Goal: Information Seeking & Learning: Check status

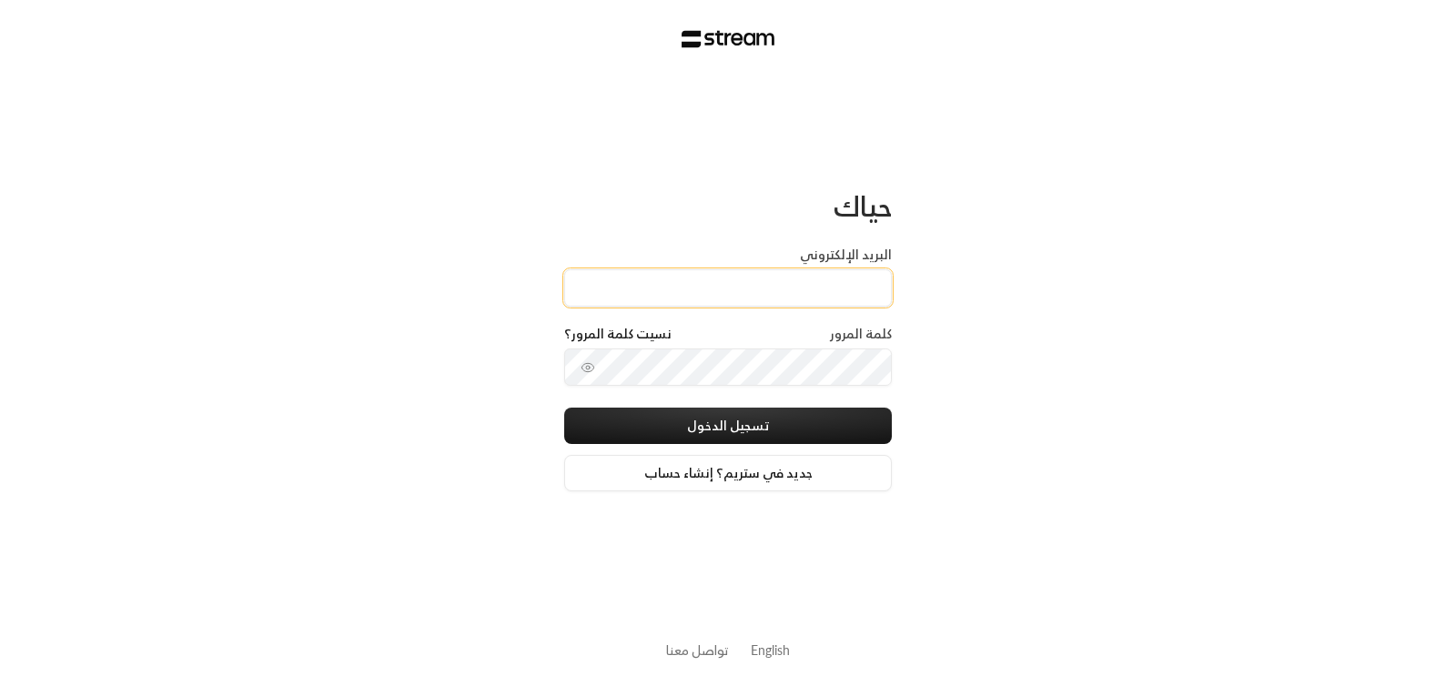
click at [743, 287] on input "البريد الإلكتروني" at bounding box center [728, 287] width 328 height 37
type input "[EMAIL_ADDRESS][DOMAIN_NAME]"
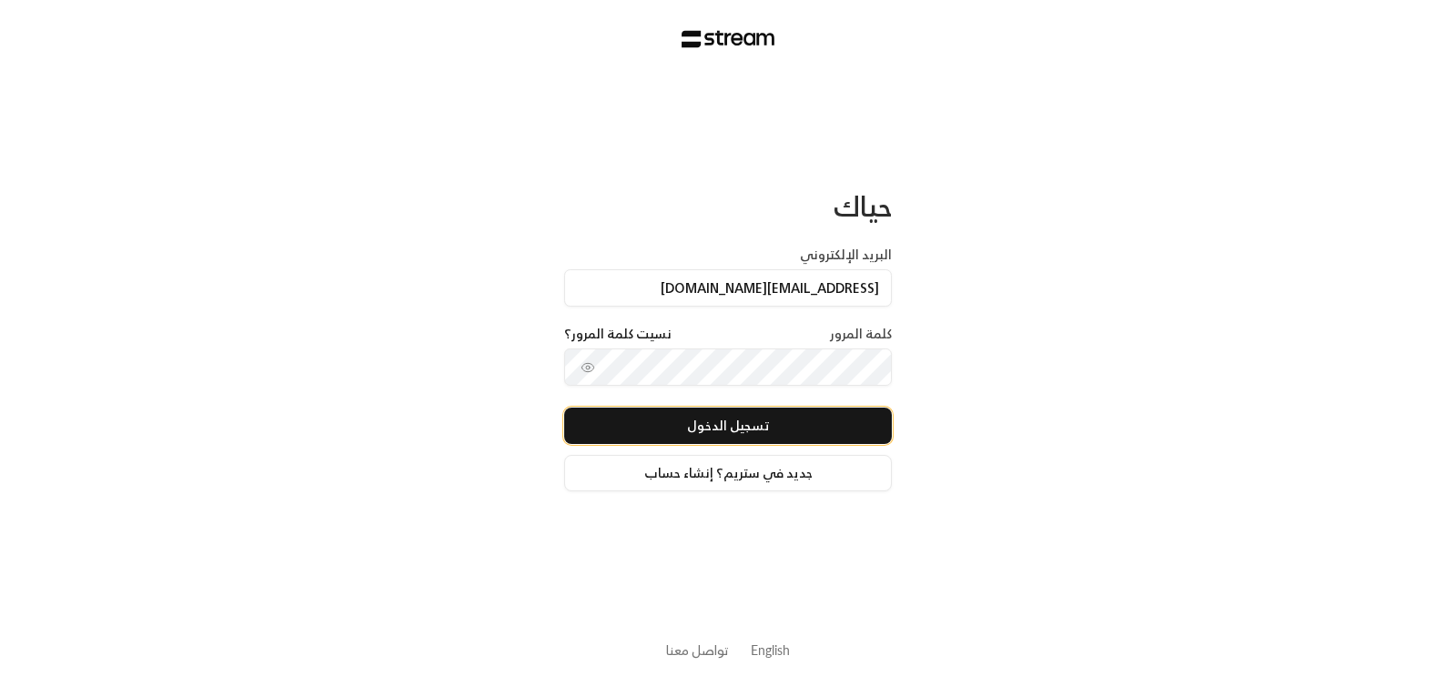
click at [664, 419] on button "تسجيل الدخول" at bounding box center [728, 426] width 328 height 36
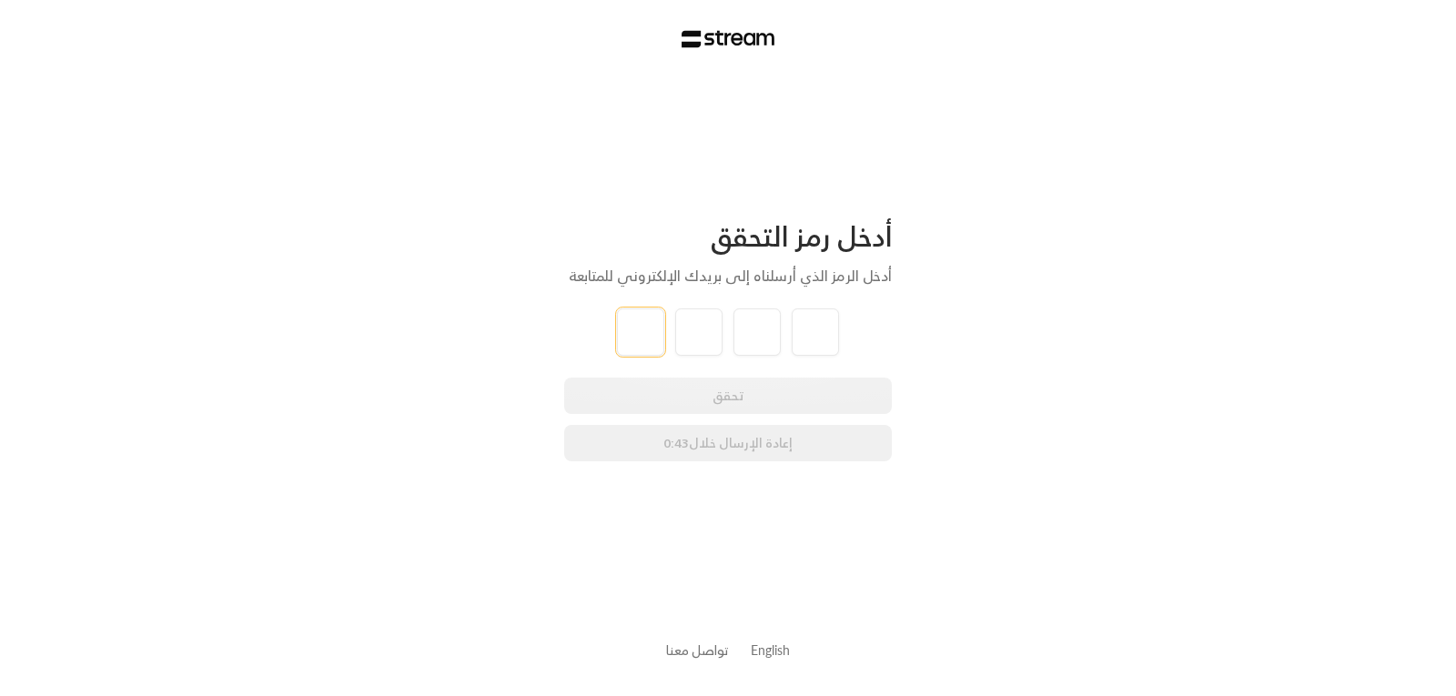
type input "8"
type input "6"
type input "4"
type input "9"
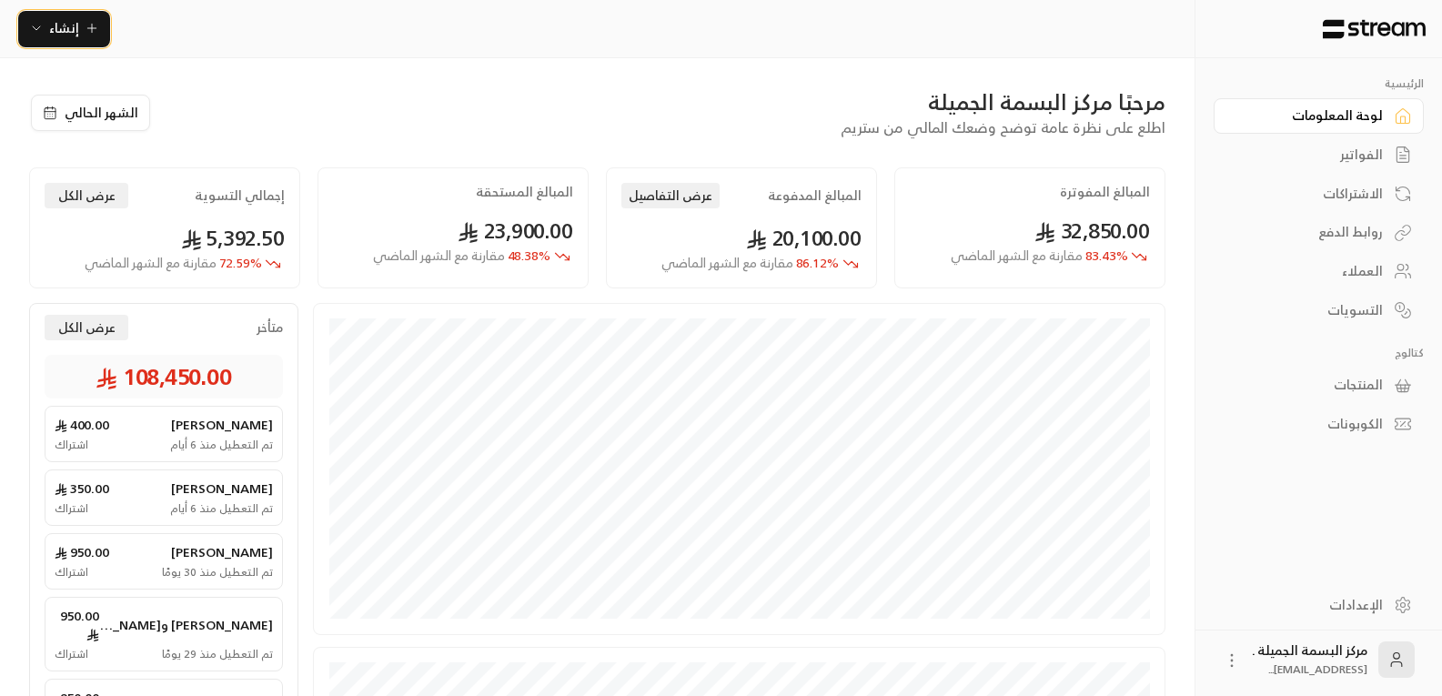
click at [87, 28] on icon "button" at bounding box center [91, 28] width 8 height 0
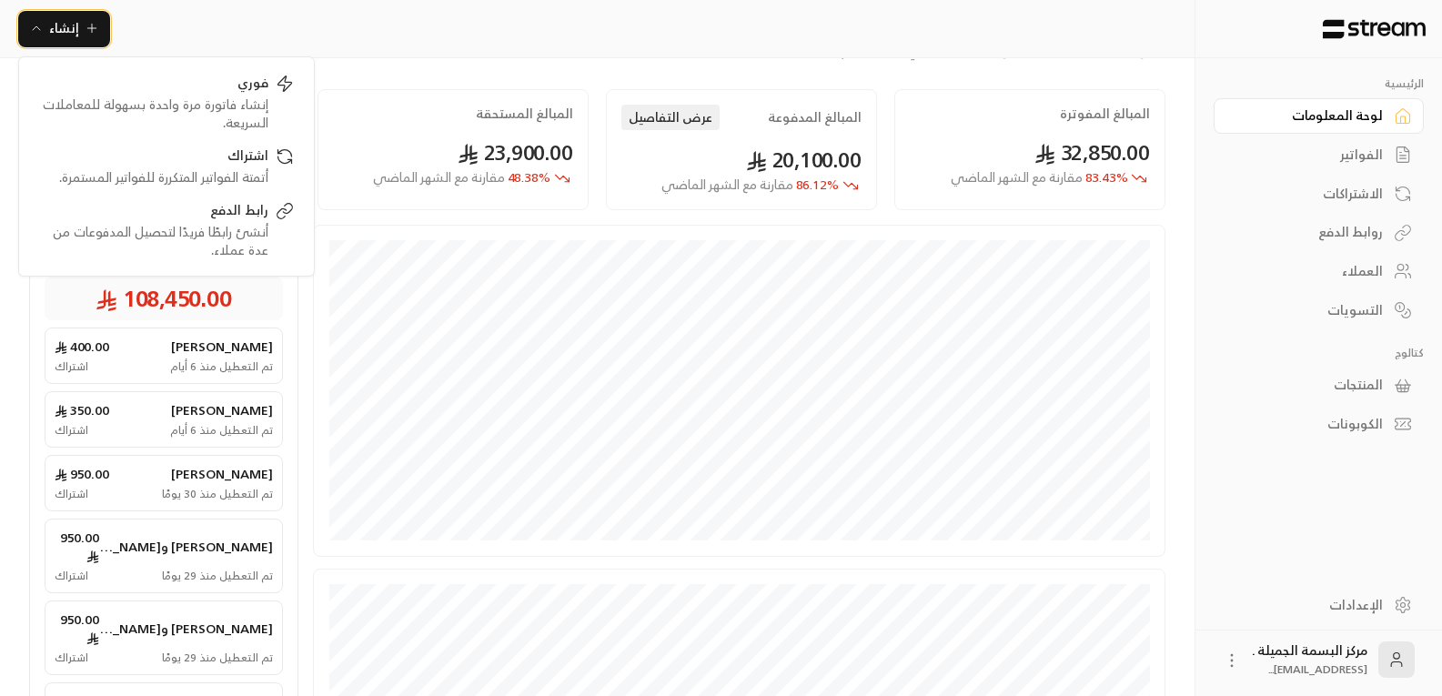
scroll to position [182, 0]
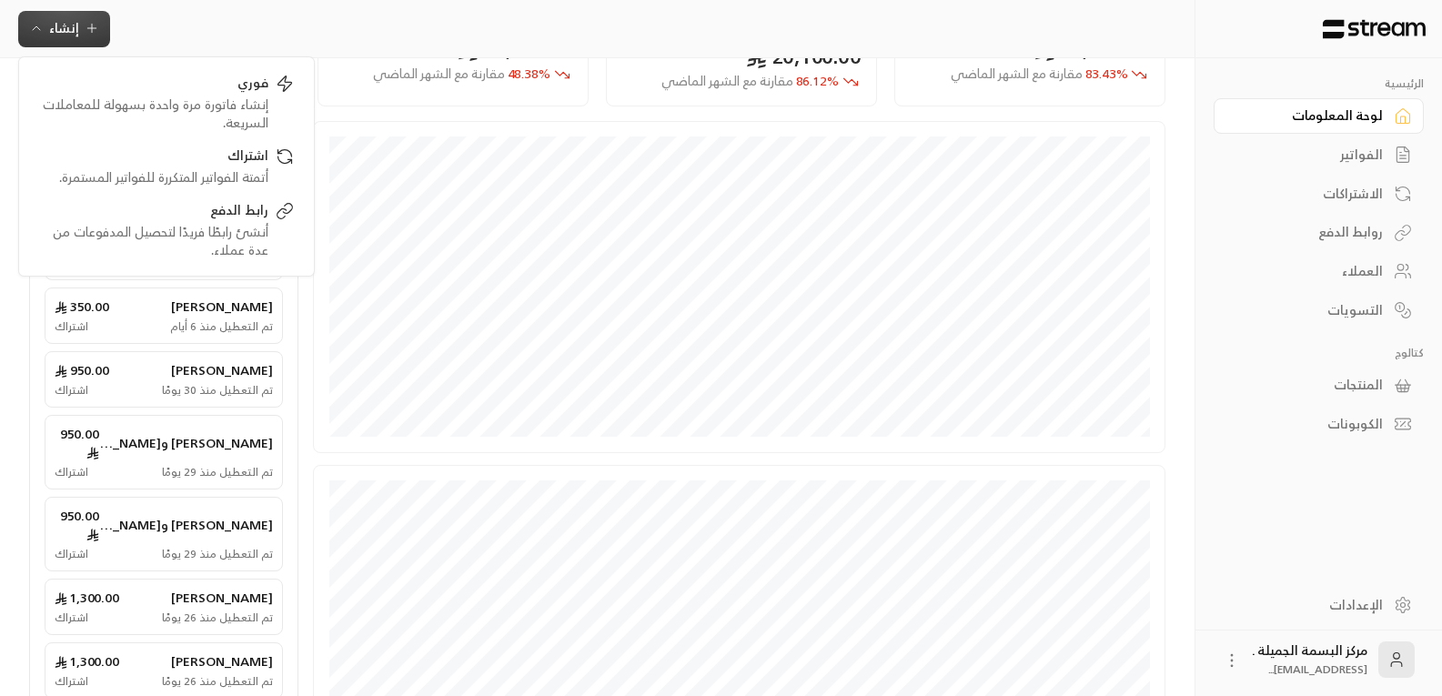
click at [1350, 278] on div "العملاء" at bounding box center [1310, 271] width 147 height 18
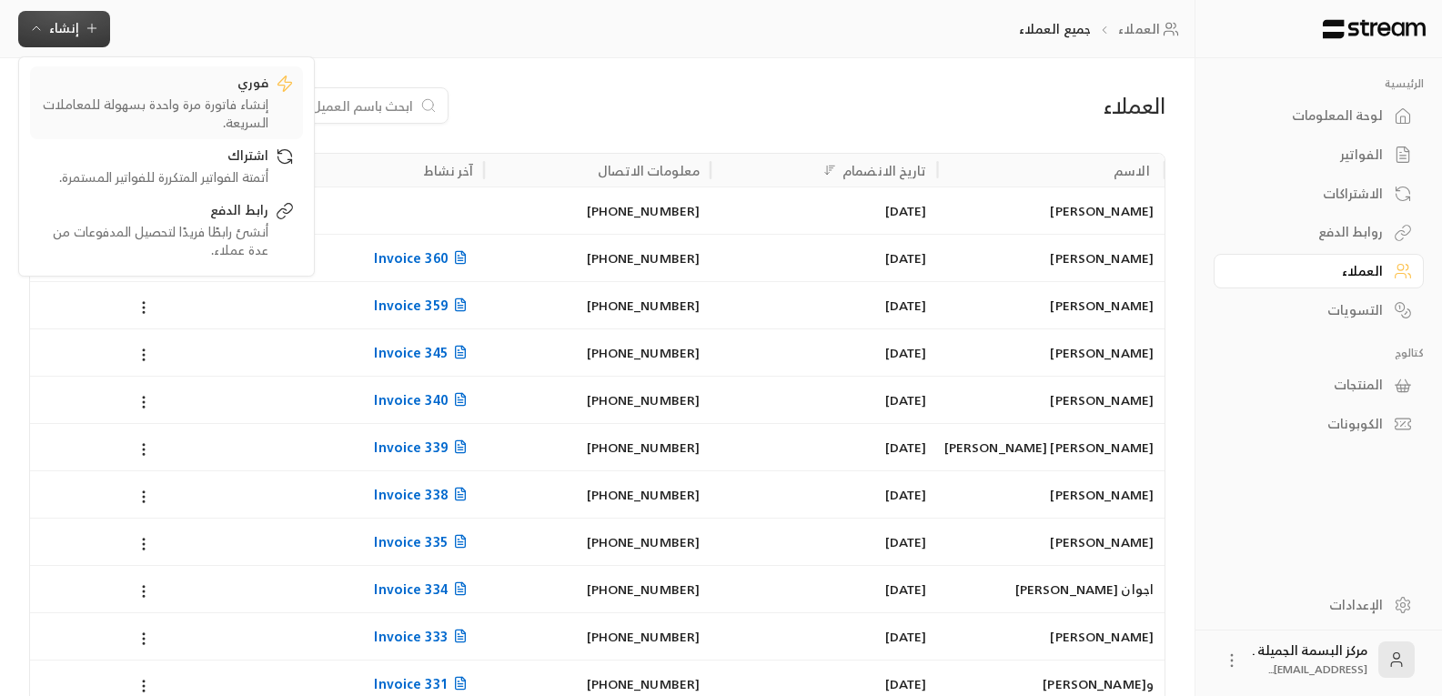
click at [260, 96] on div "إنشاء فاتورة مرة واحدة بسهولة للمعاملات السريعة." at bounding box center [153, 114] width 229 height 36
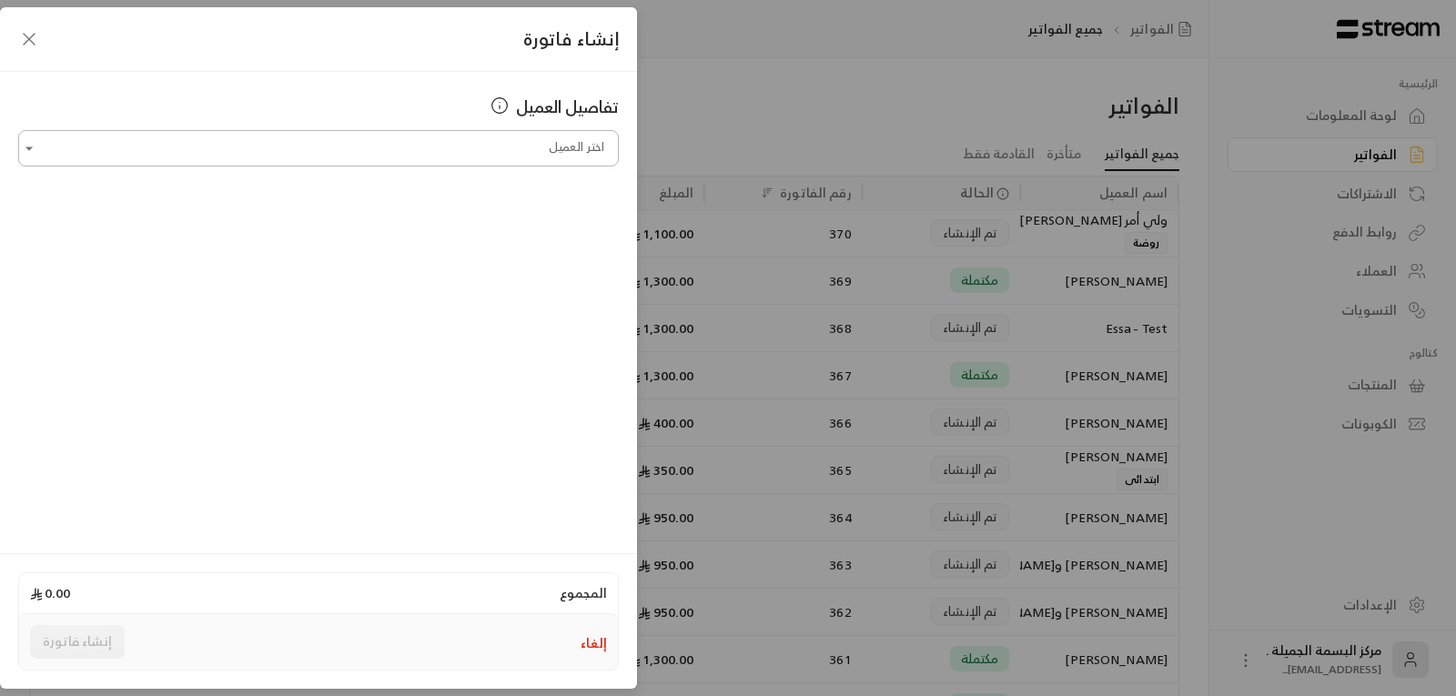
click at [264, 141] on input "اختر العميل" at bounding box center [318, 149] width 601 height 32
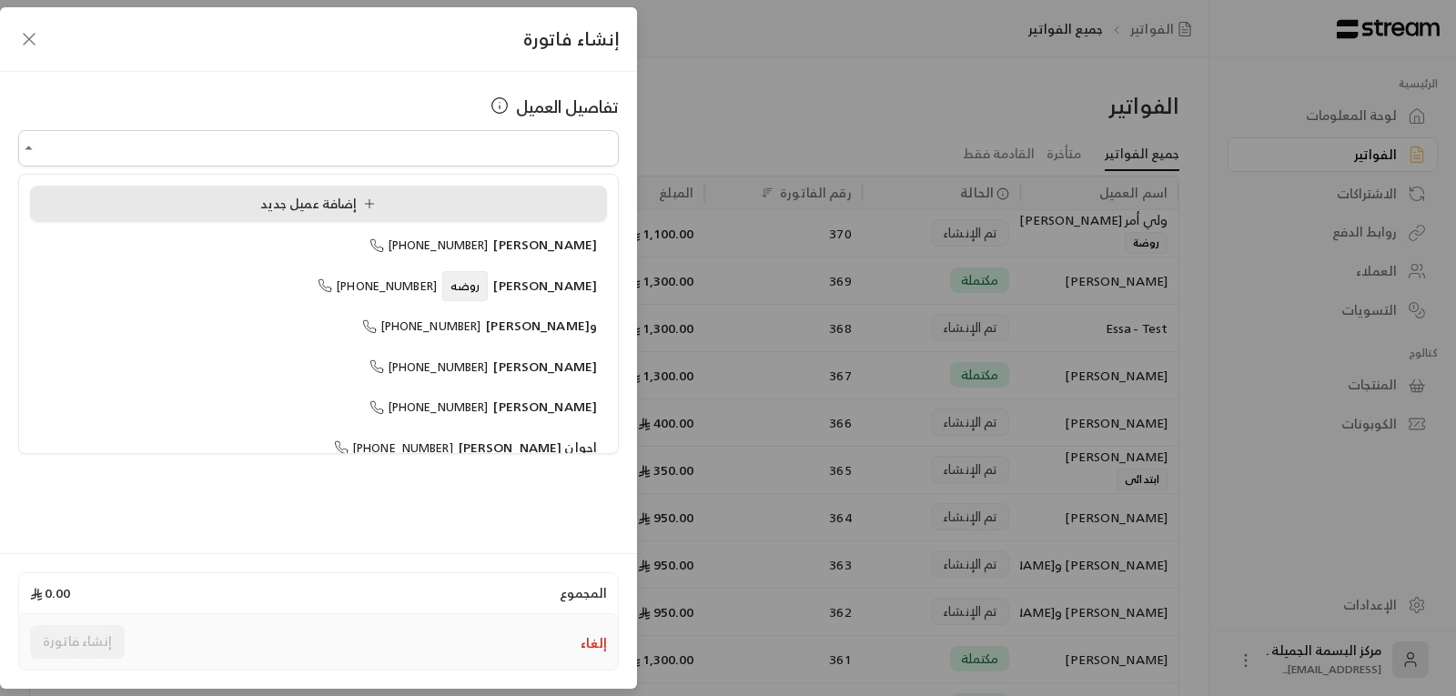
type input "**********"
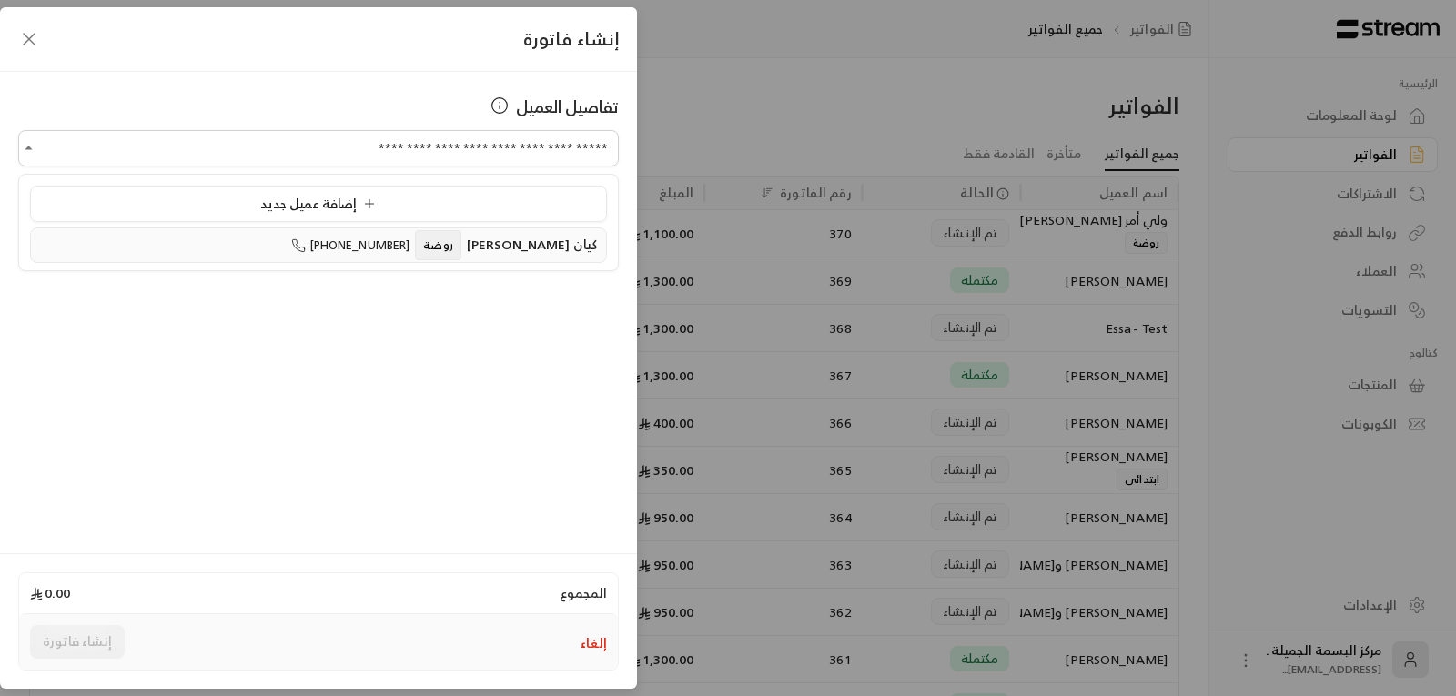
click at [438, 254] on span "كيان [PERSON_NAME] روضة" at bounding box center [503, 245] width 187 height 21
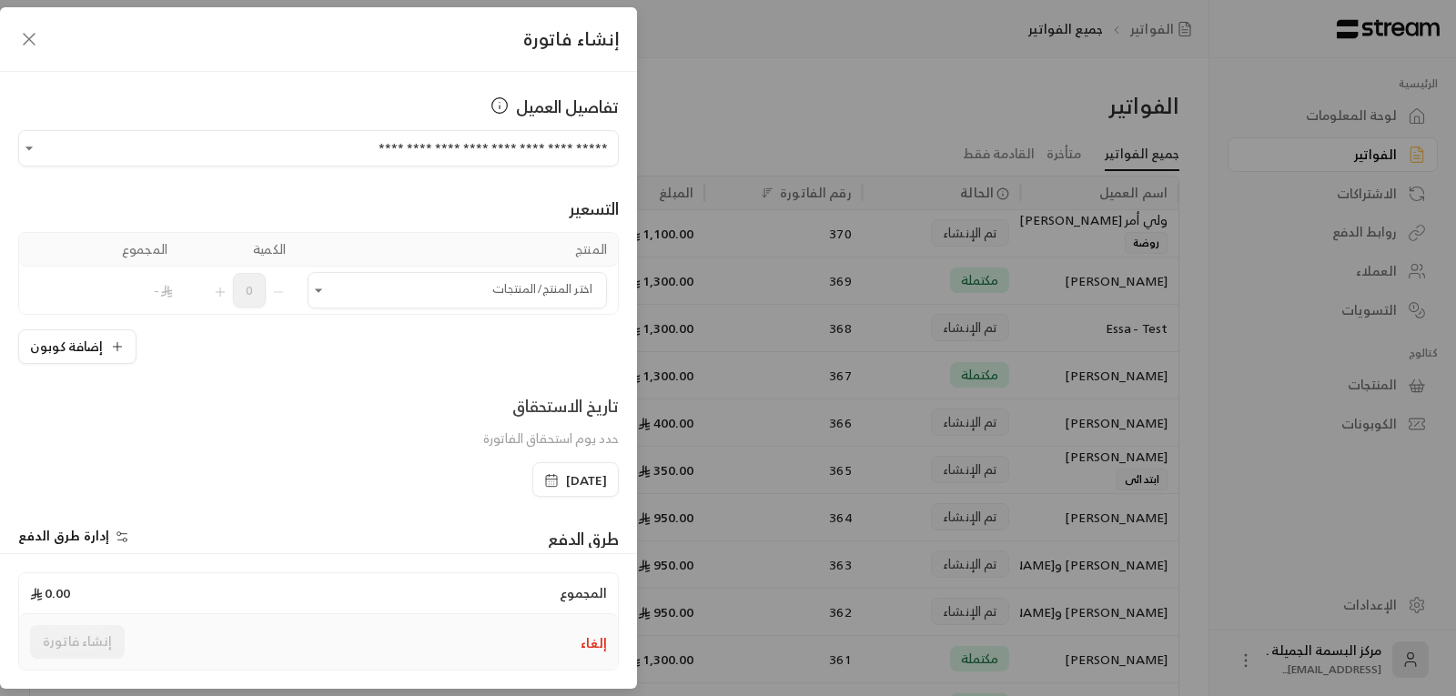
click at [472, 249] on th "المنتج" at bounding box center [457, 250] width 321 height 34
click at [484, 291] on input "اختر العميل" at bounding box center [457, 291] width 299 height 32
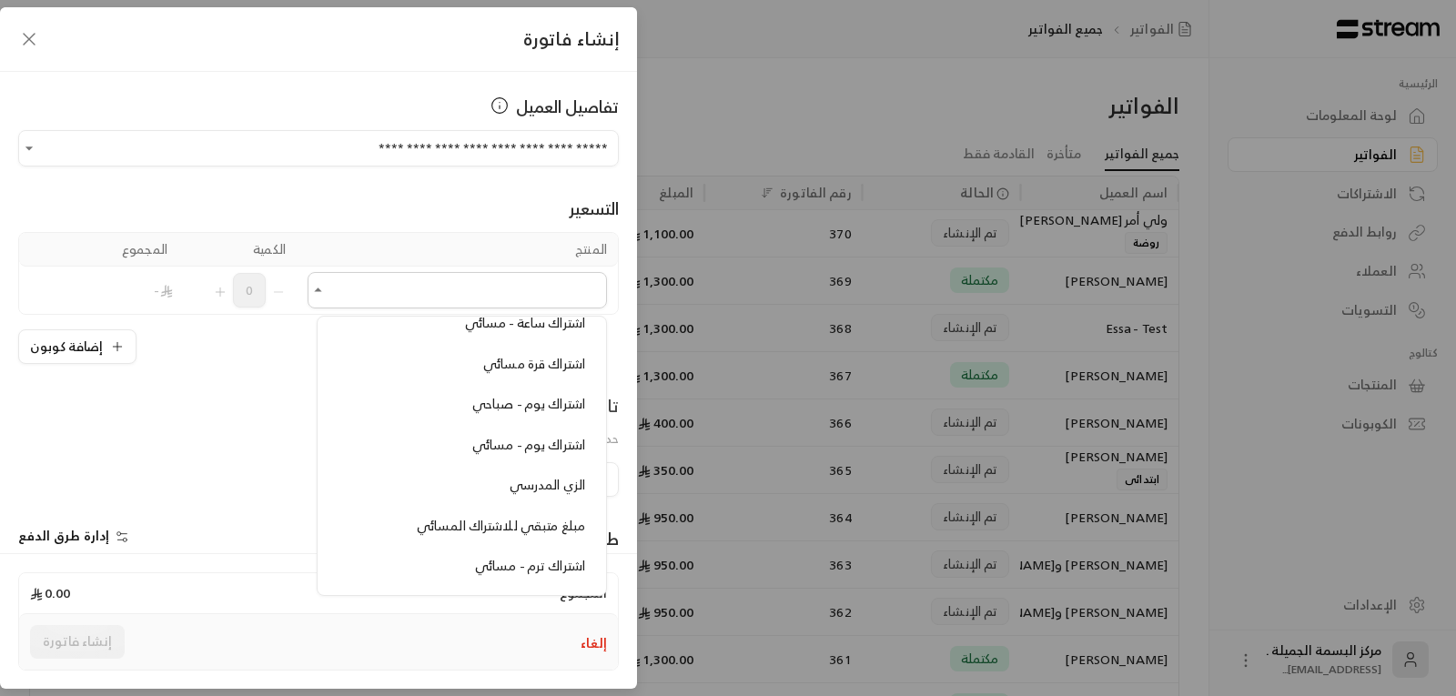
scroll to position [182, 0]
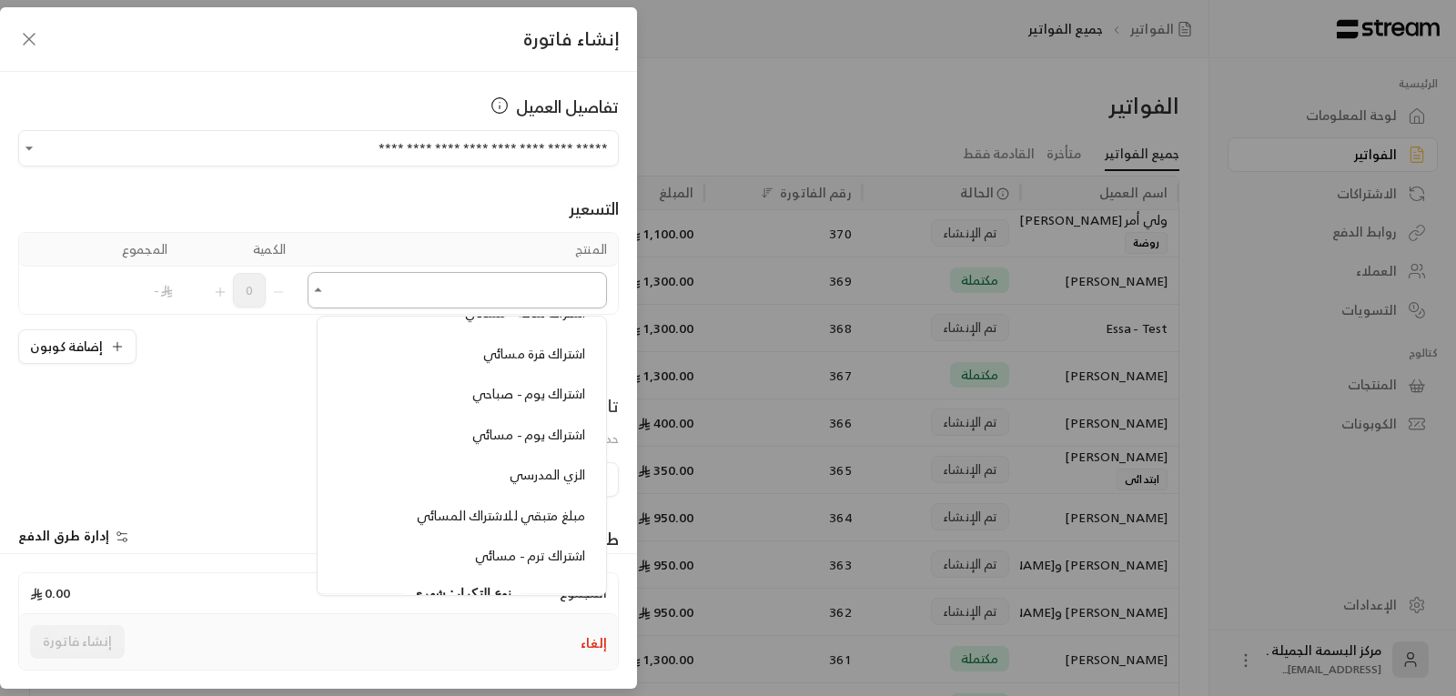
click at [345, 272] on div "اختر المنتج/المنتجات" at bounding box center [457, 290] width 299 height 36
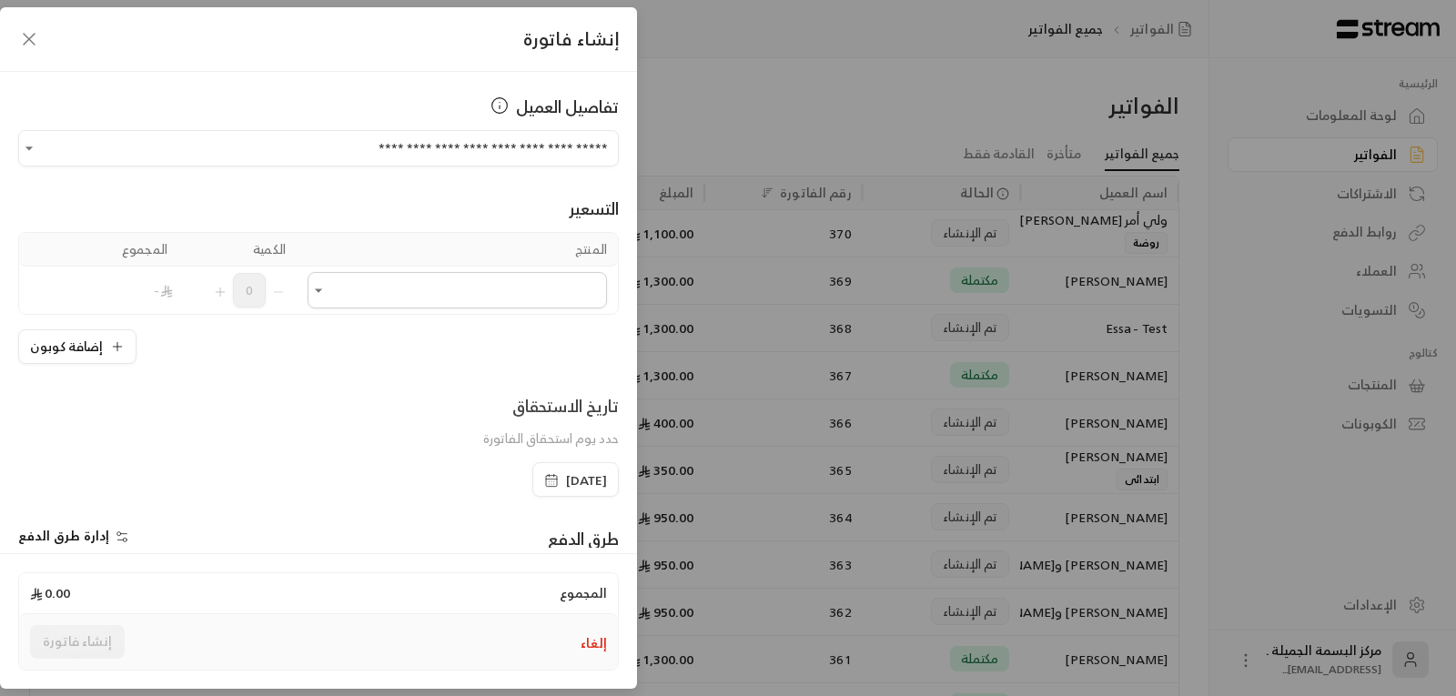
click at [544, 481] on icon "button" at bounding box center [551, 480] width 15 height 15
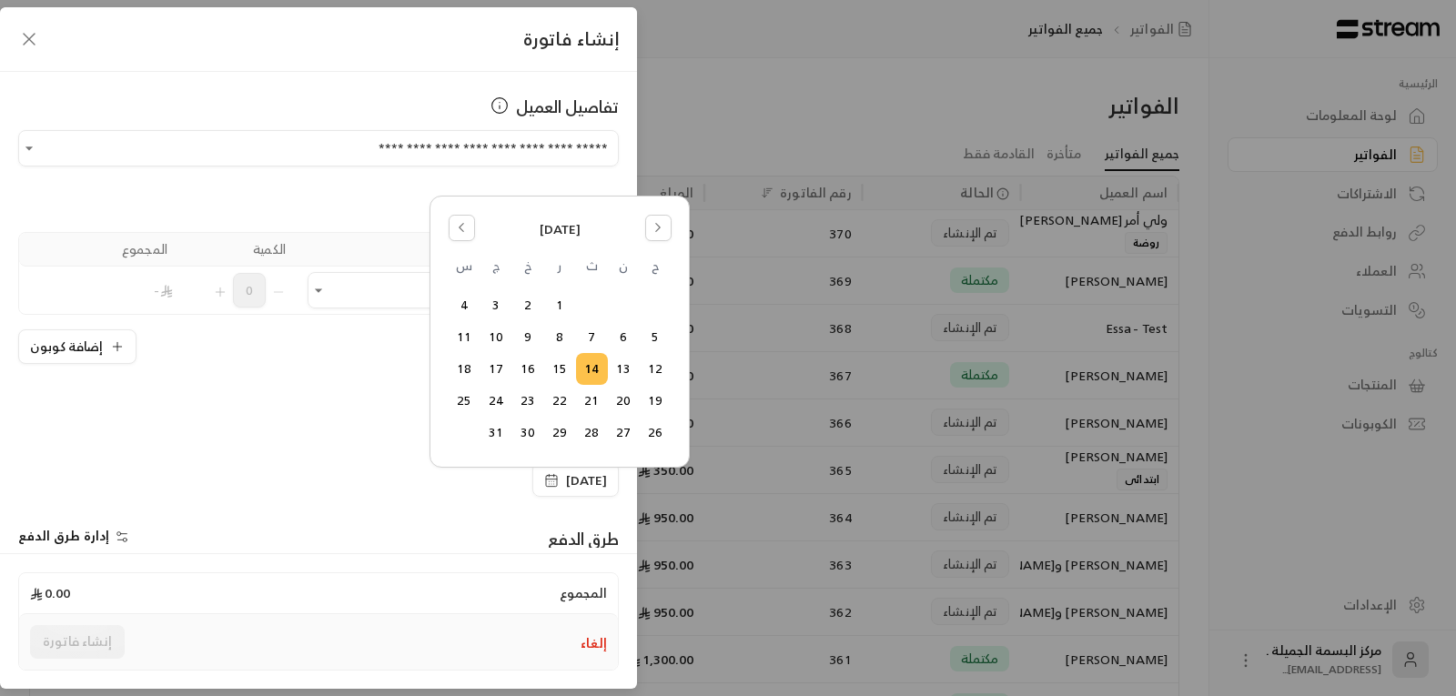
click at [591, 369] on button "14" at bounding box center [592, 369] width 30 height 30
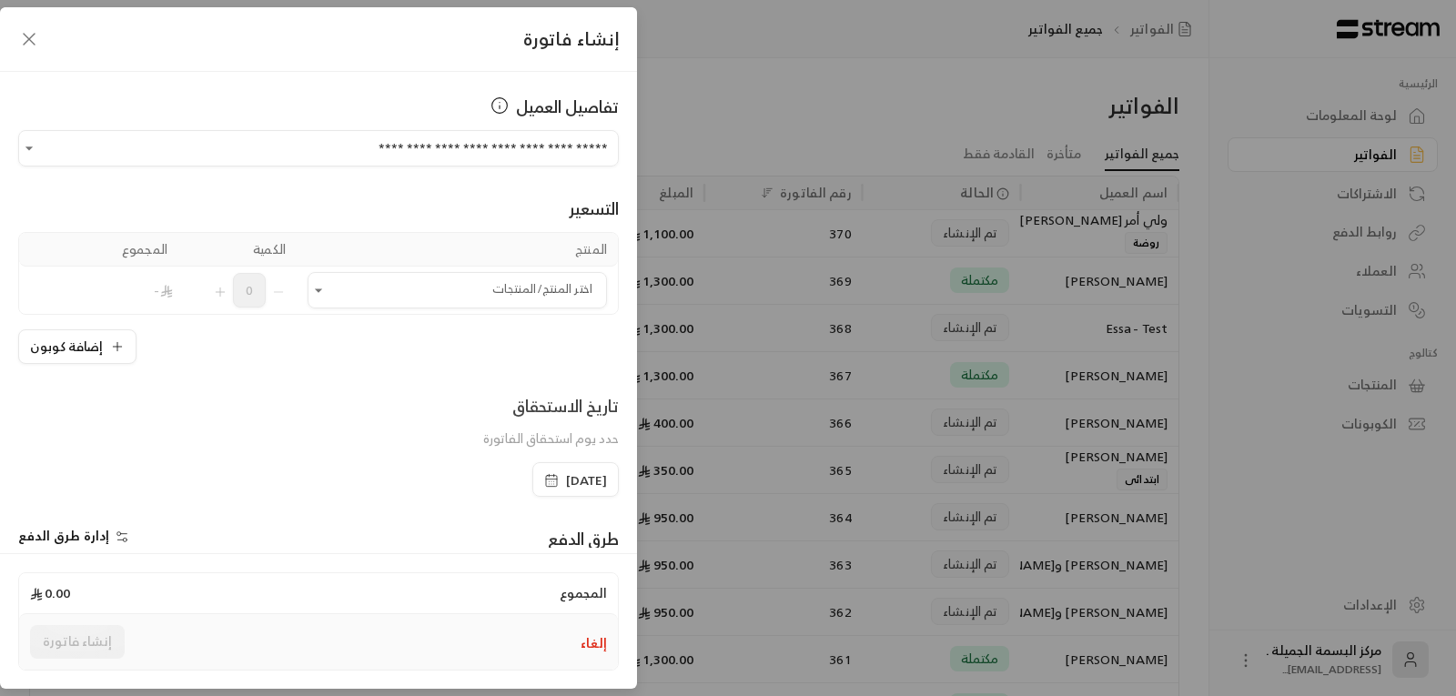
click at [544, 481] on icon "button" at bounding box center [551, 480] width 15 height 15
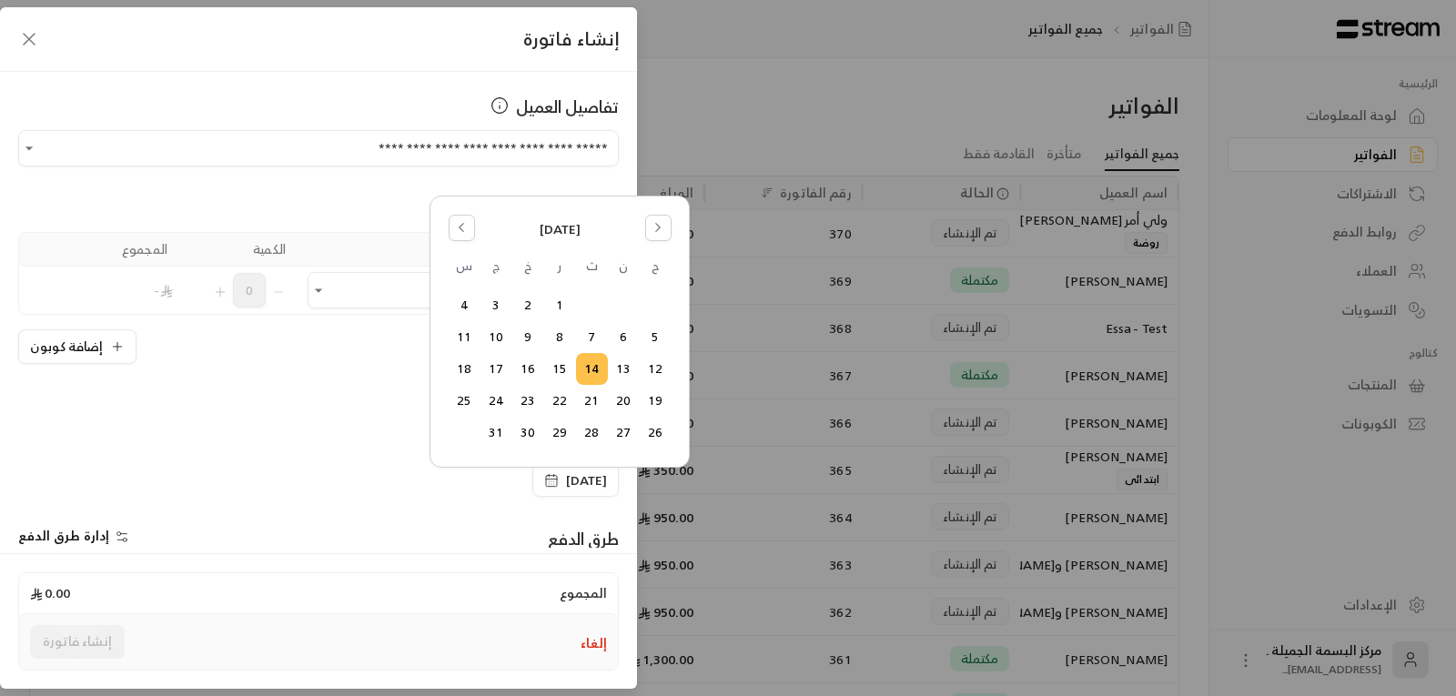
click at [594, 371] on button "14" at bounding box center [592, 369] width 30 height 30
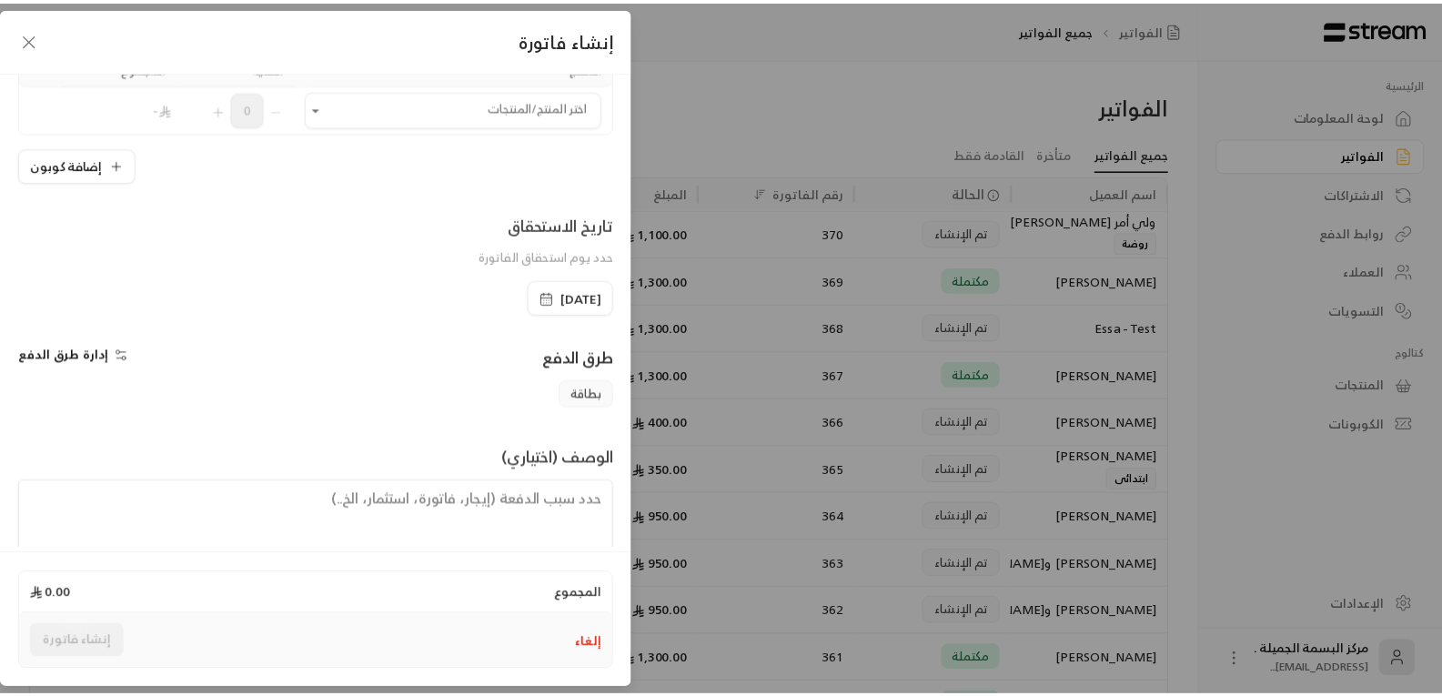
scroll to position [0, 0]
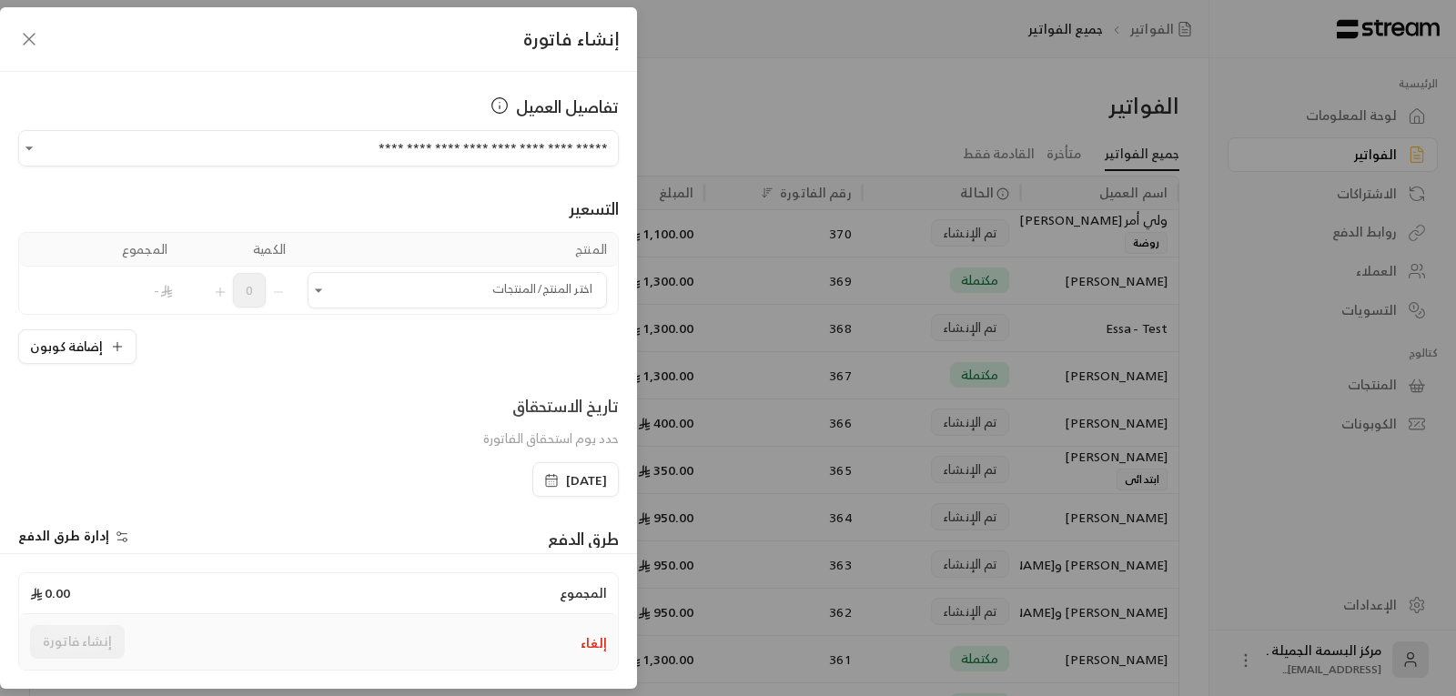
click at [25, 41] on icon "button" at bounding box center [29, 39] width 22 height 22
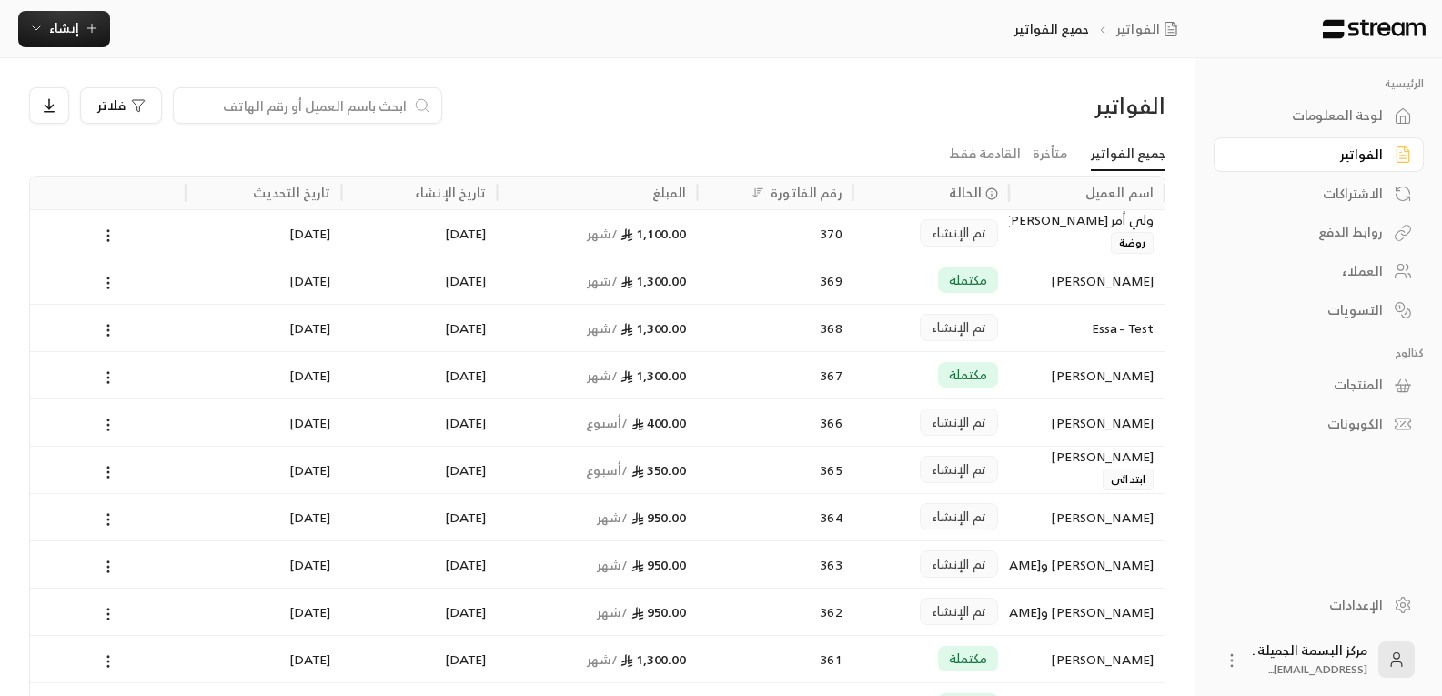
click at [400, 93] on div at bounding box center [307, 105] width 269 height 36
click at [344, 94] on div at bounding box center [307, 105] width 269 height 36
click at [355, 99] on input at bounding box center [296, 106] width 222 height 20
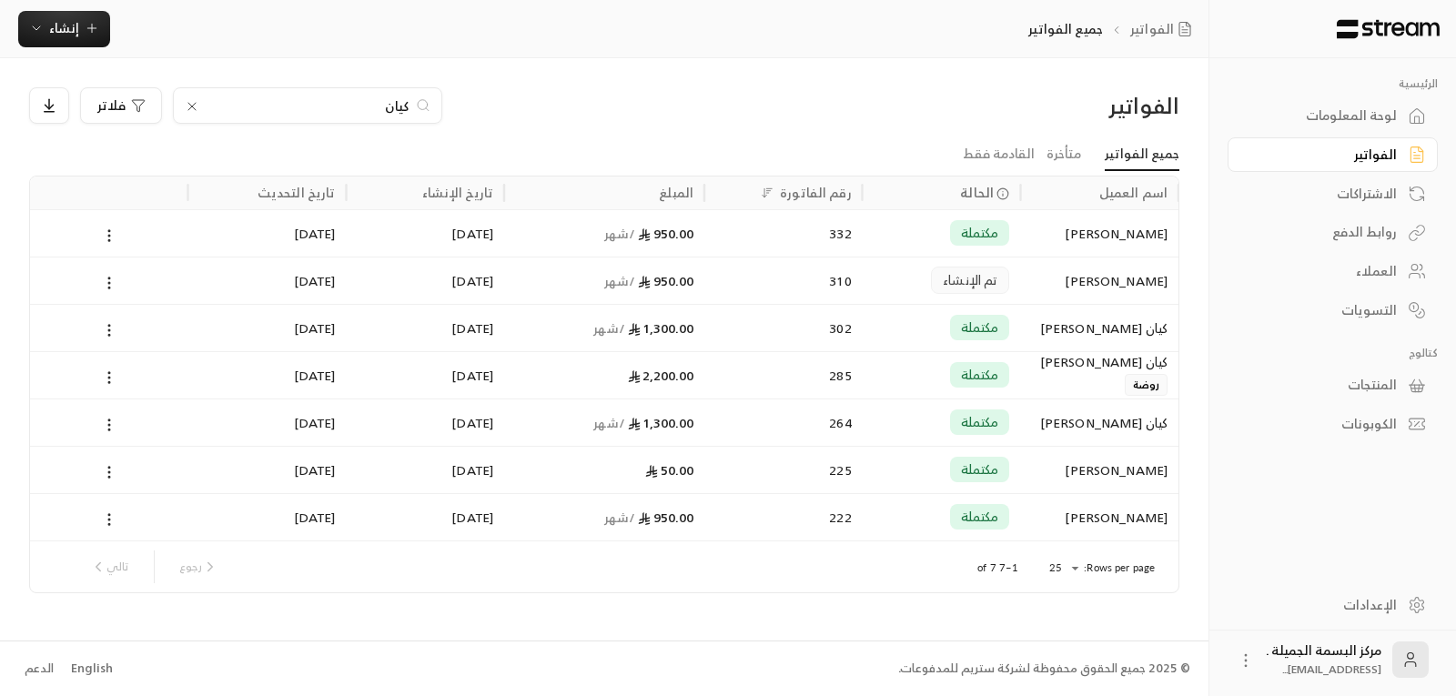
type input "كيان"
click at [838, 244] on div "332" at bounding box center [783, 233] width 137 height 46
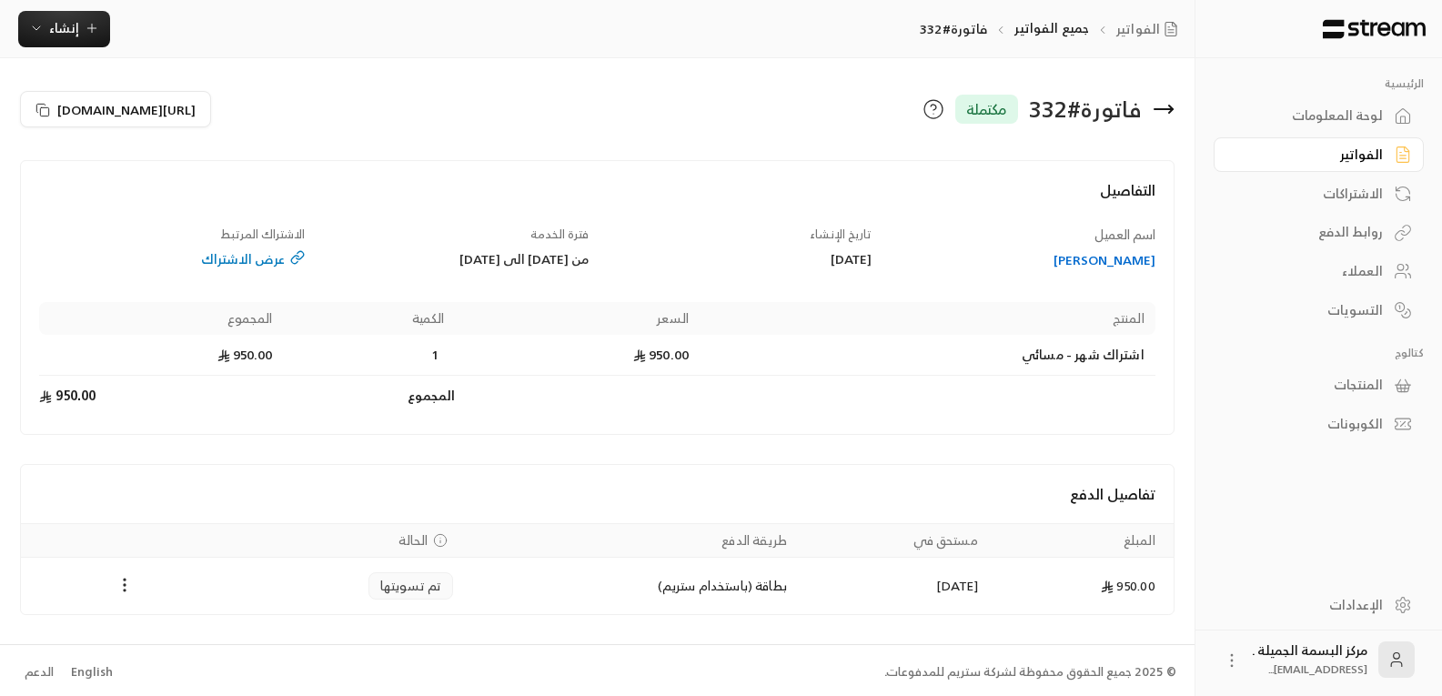
click at [1173, 111] on icon at bounding box center [1164, 109] width 22 height 22
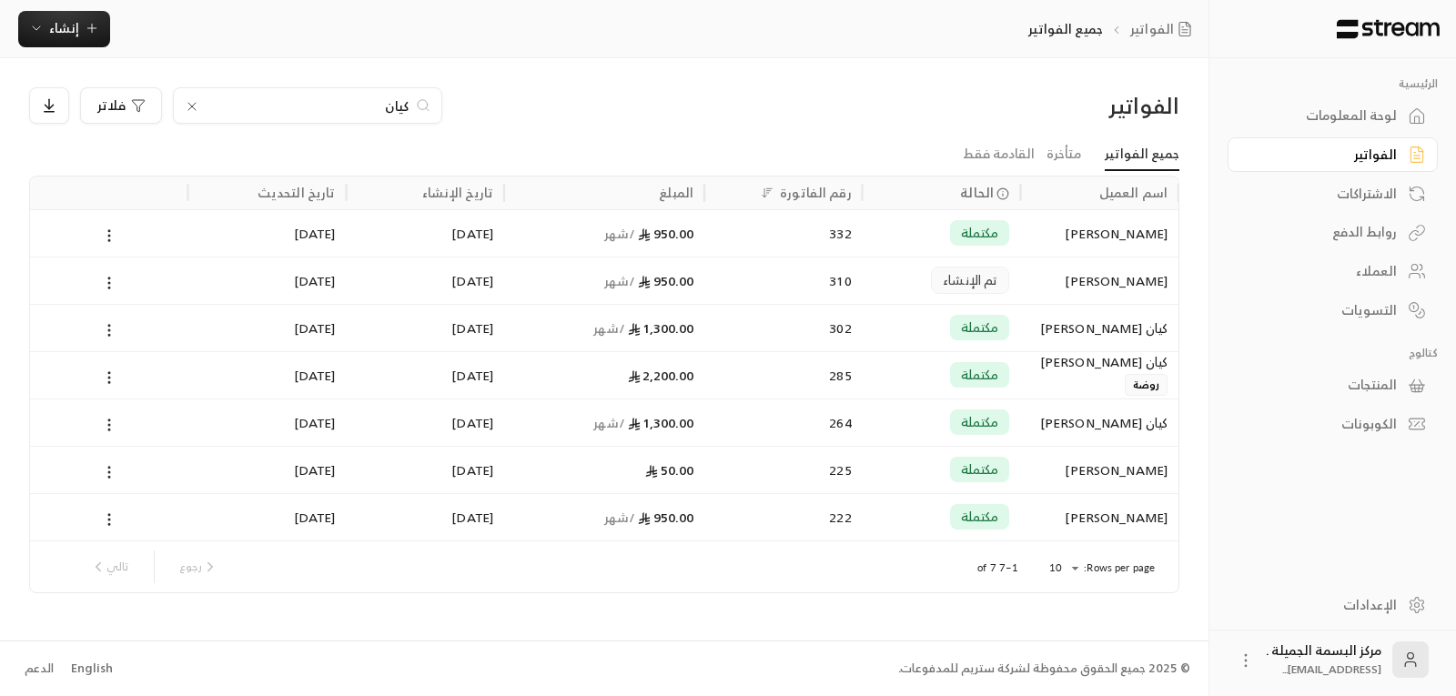
click at [292, 98] on input "كيان" at bounding box center [308, 106] width 202 height 20
click at [297, 98] on input "كيان" at bounding box center [308, 106] width 202 height 20
click at [298, 98] on input "كيان" at bounding box center [308, 106] width 202 height 20
click at [304, 89] on div "كيان" at bounding box center [307, 105] width 269 height 36
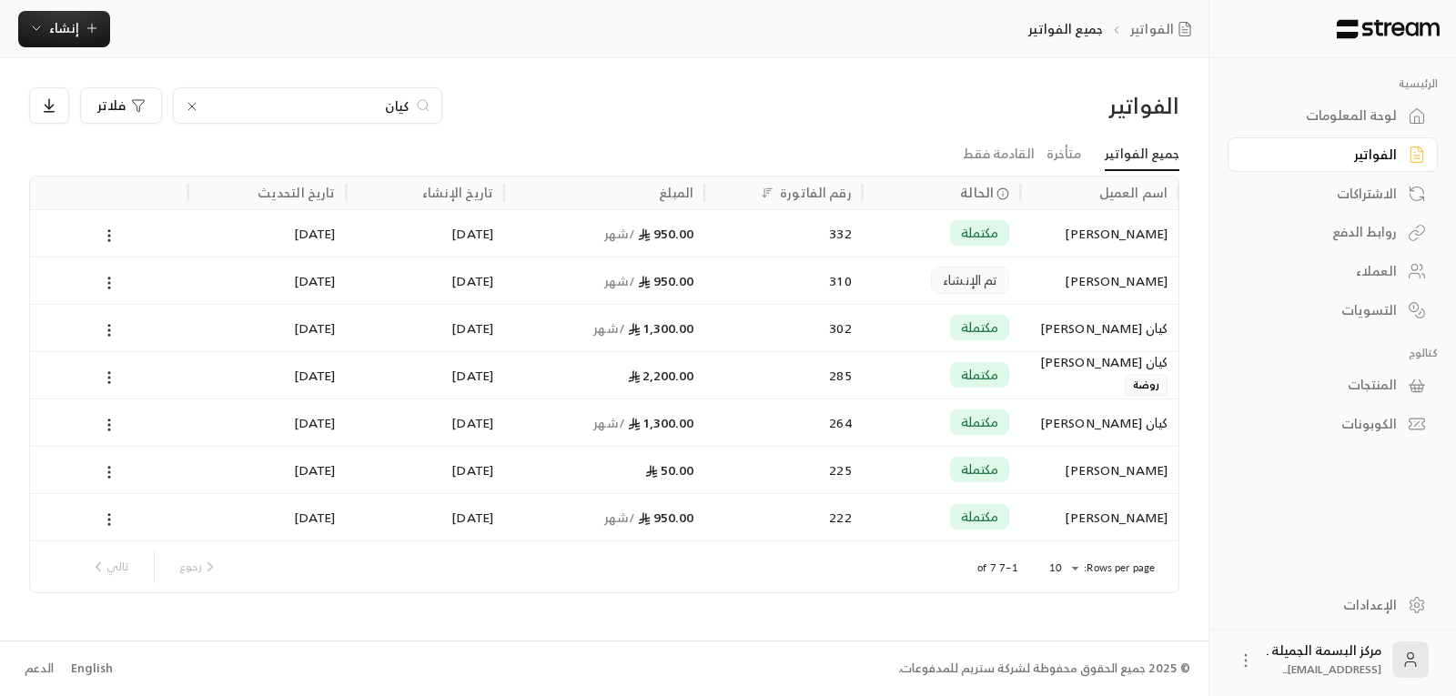
drag, startPoint x: 311, startPoint y: 87, endPoint x: 319, endPoint y: 76, distance: 13.9
click at [313, 86] on div "الفواتير كيان فلاتر جميع الفواتير متأخرة القادمة فقط اسم العميل الحالة رقم الفا…" at bounding box center [604, 349] width 1209 height 582
click at [359, 96] on div "كيان" at bounding box center [307, 105] width 269 height 36
click at [359, 96] on input "كيان" at bounding box center [308, 106] width 202 height 20
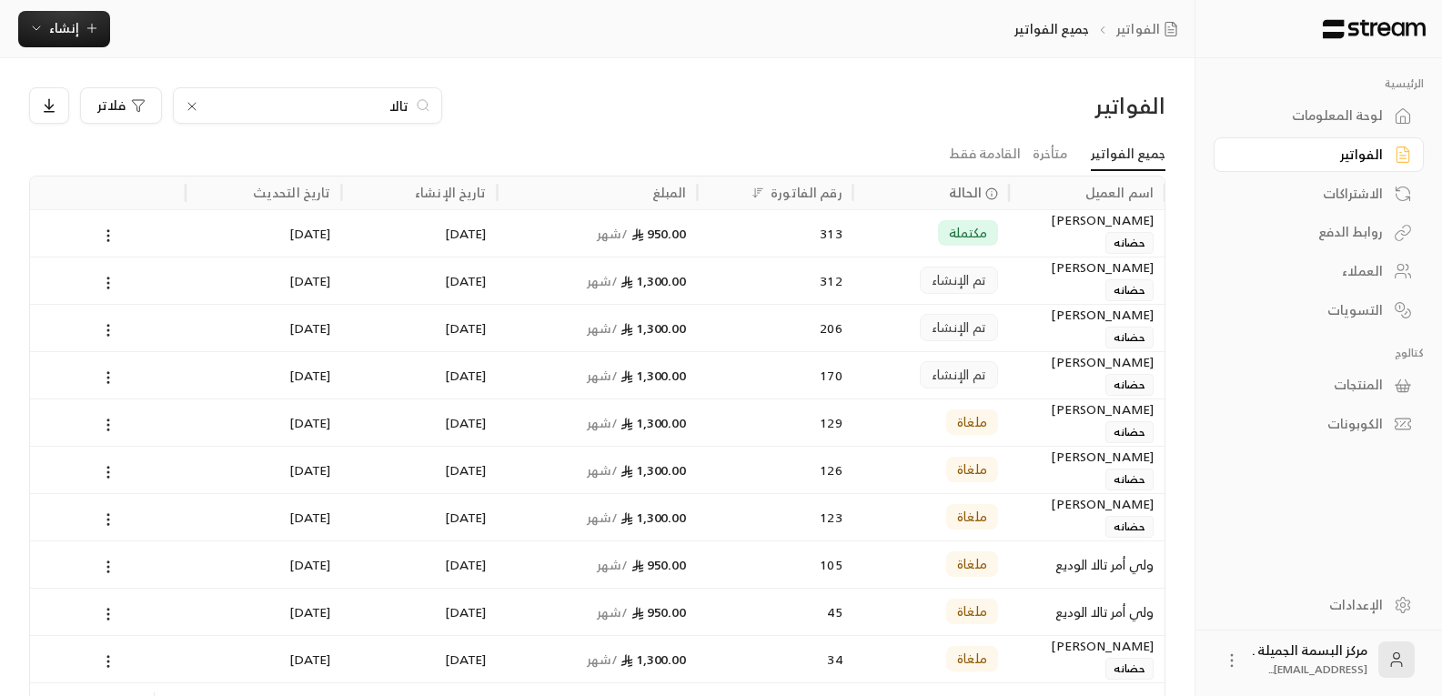
type input "تالا"
click at [1046, 239] on div "[PERSON_NAME] حضانه" at bounding box center [1087, 232] width 134 height 44
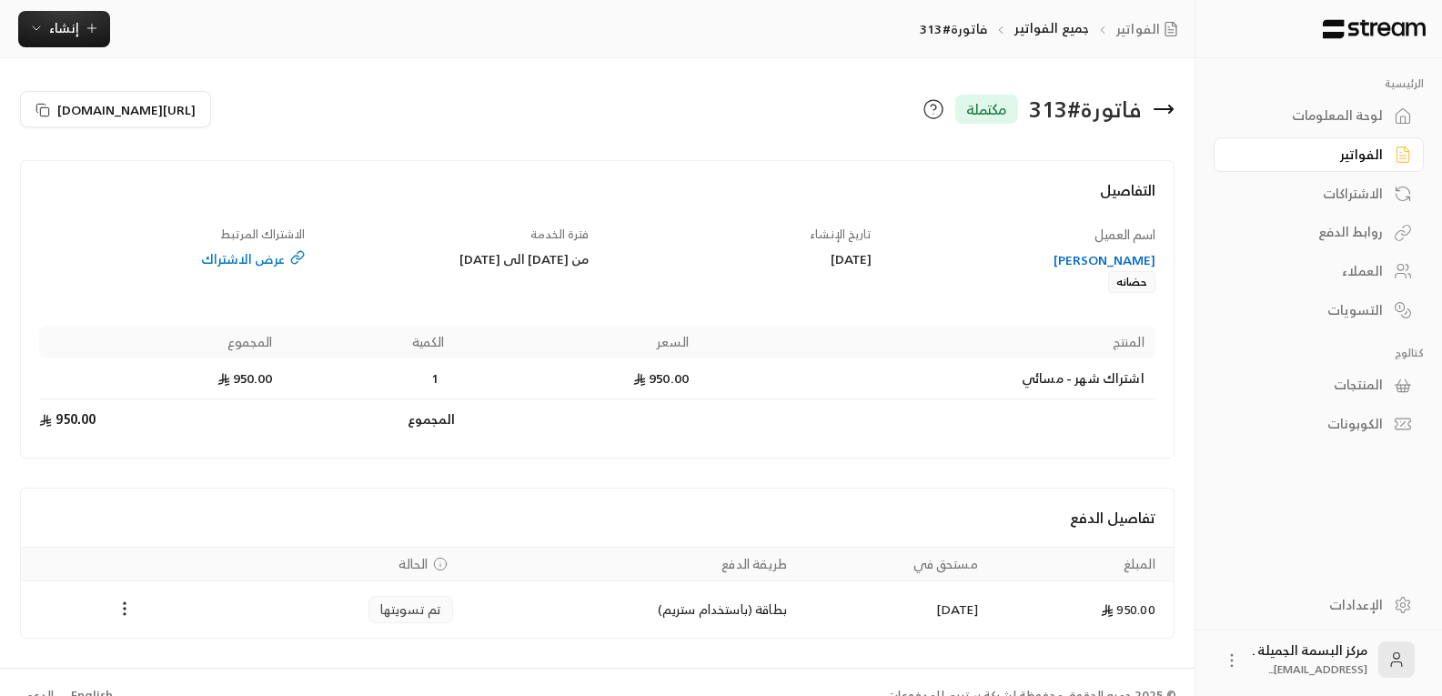
drag, startPoint x: 1141, startPoint y: 278, endPoint x: 1057, endPoint y: 271, distance: 84.0
click at [1057, 271] on div "[PERSON_NAME] حضانه" at bounding box center [1023, 272] width 266 height 42
click at [1162, 109] on icon at bounding box center [1164, 109] width 18 height 0
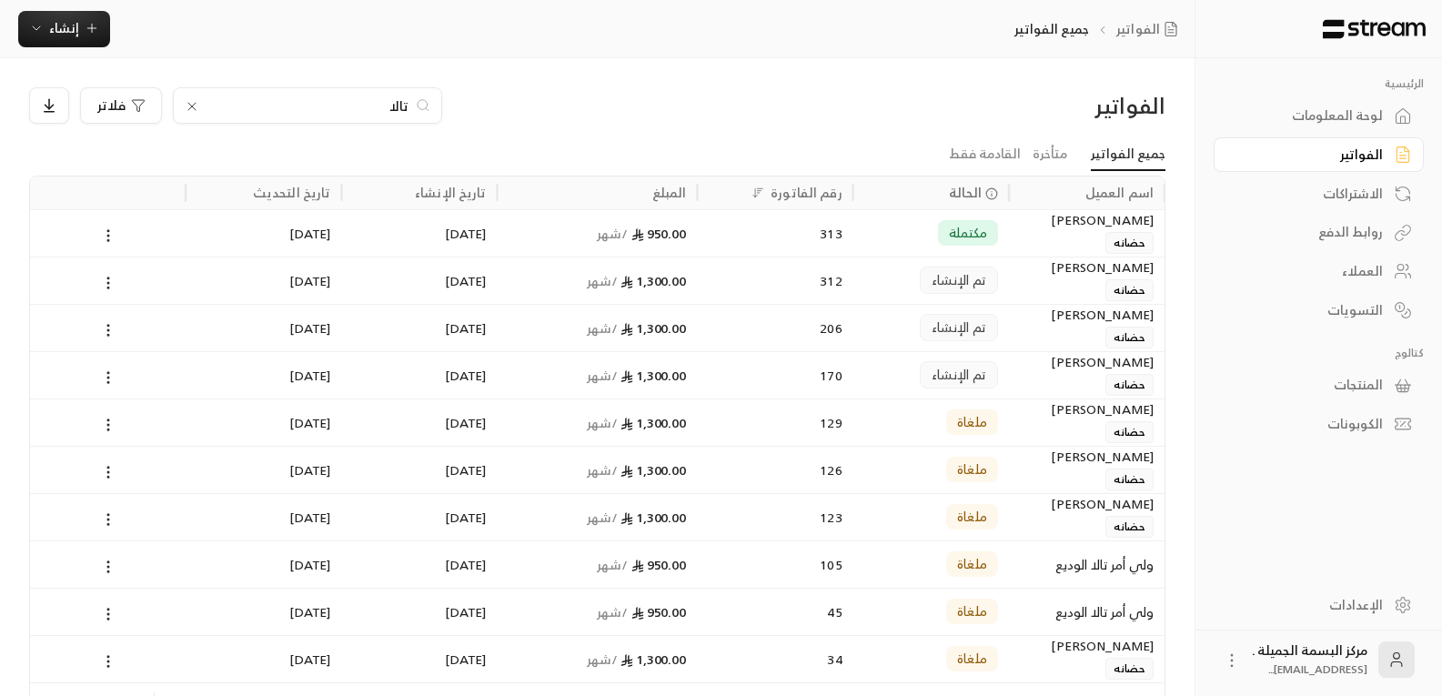
click at [1367, 240] on div "روابط الدفع" at bounding box center [1310, 232] width 147 height 18
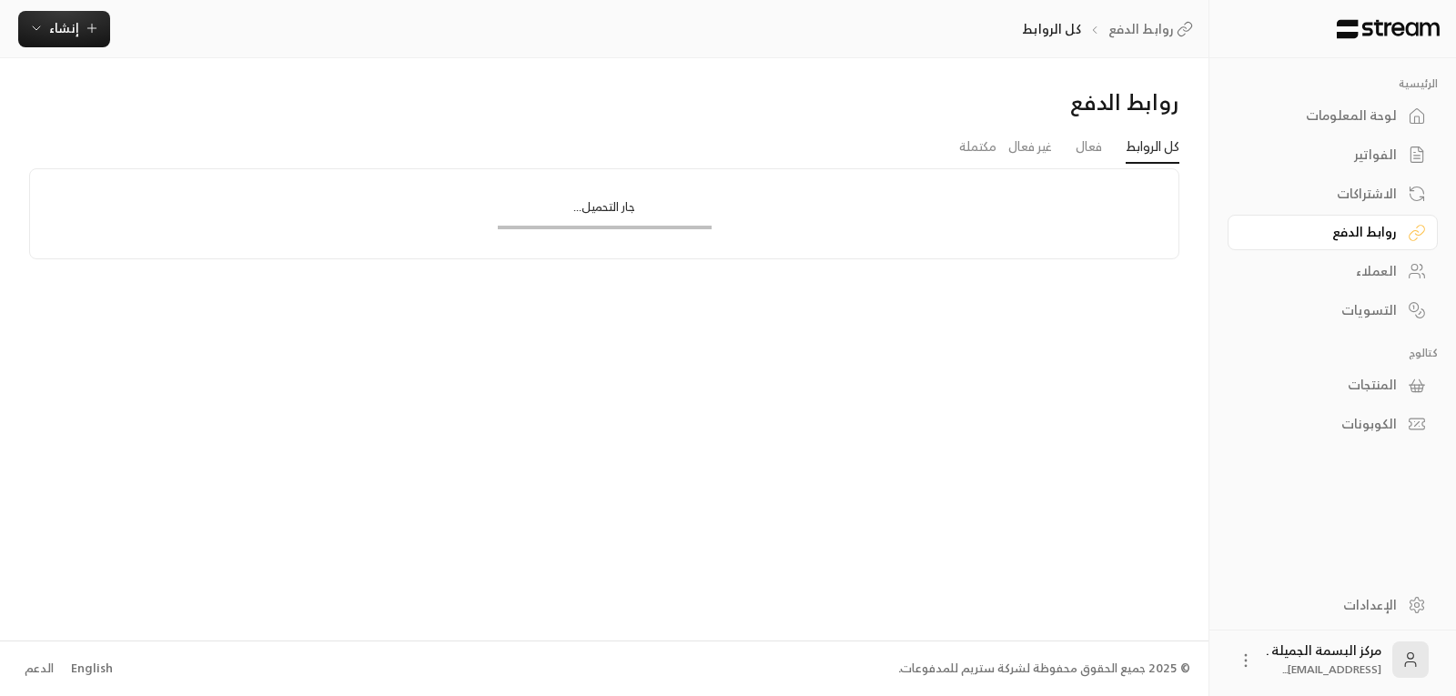
click at [1377, 268] on div "العملاء" at bounding box center [1323, 271] width 147 height 18
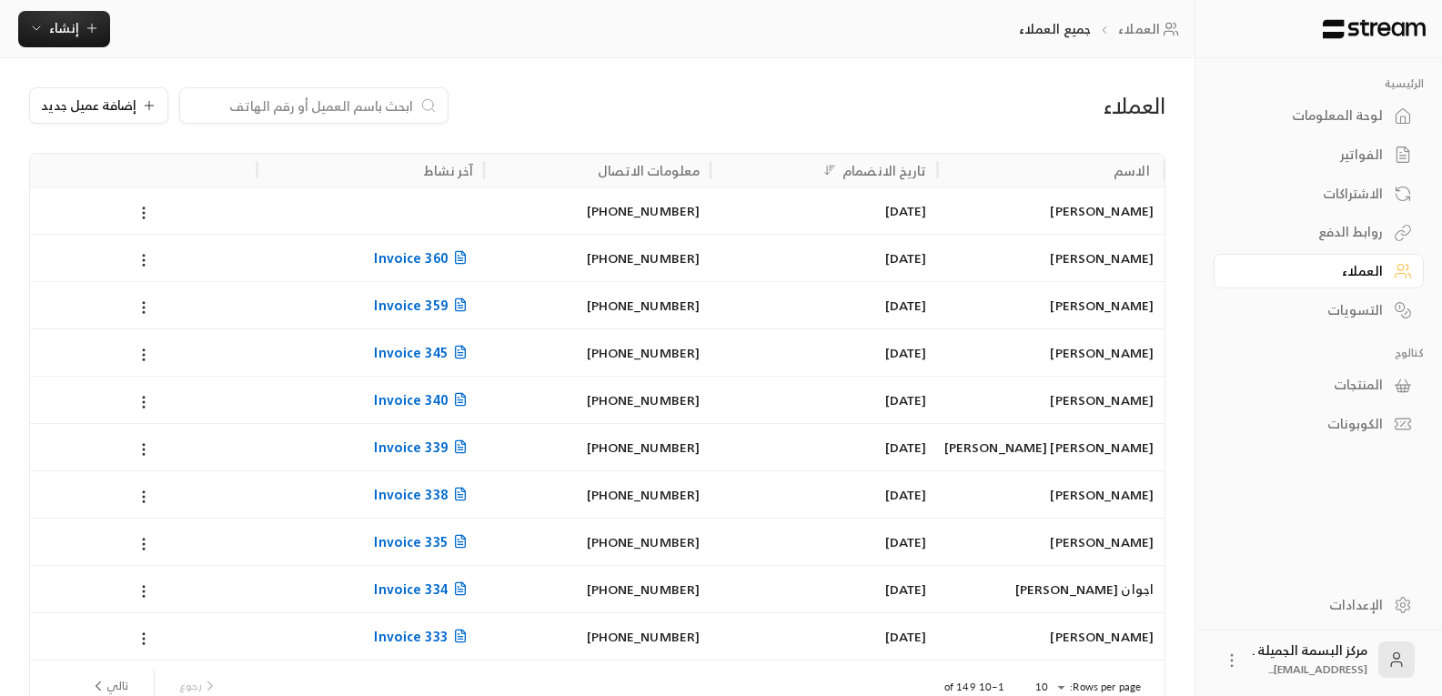
click at [1359, 142] on link "الفواتير" at bounding box center [1319, 154] width 210 height 35
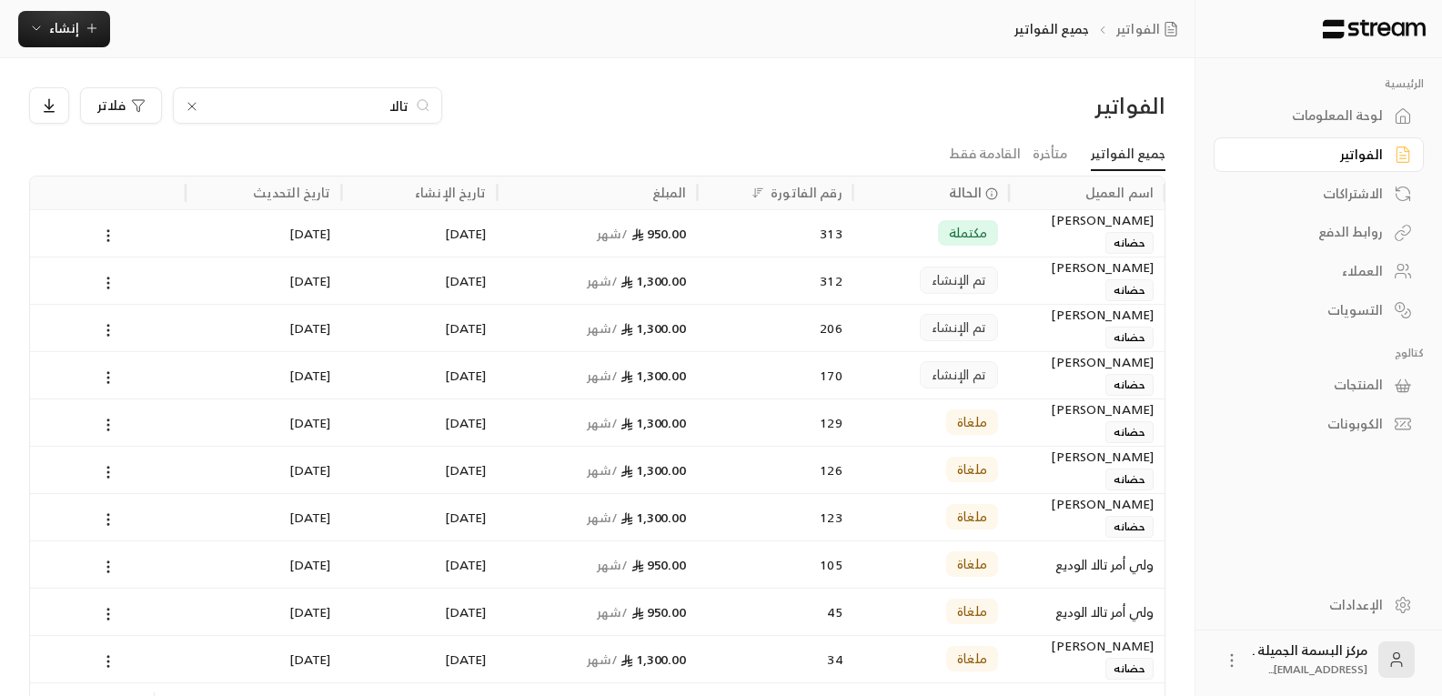
click at [1367, 379] on div "المنتجات" at bounding box center [1310, 385] width 147 height 18
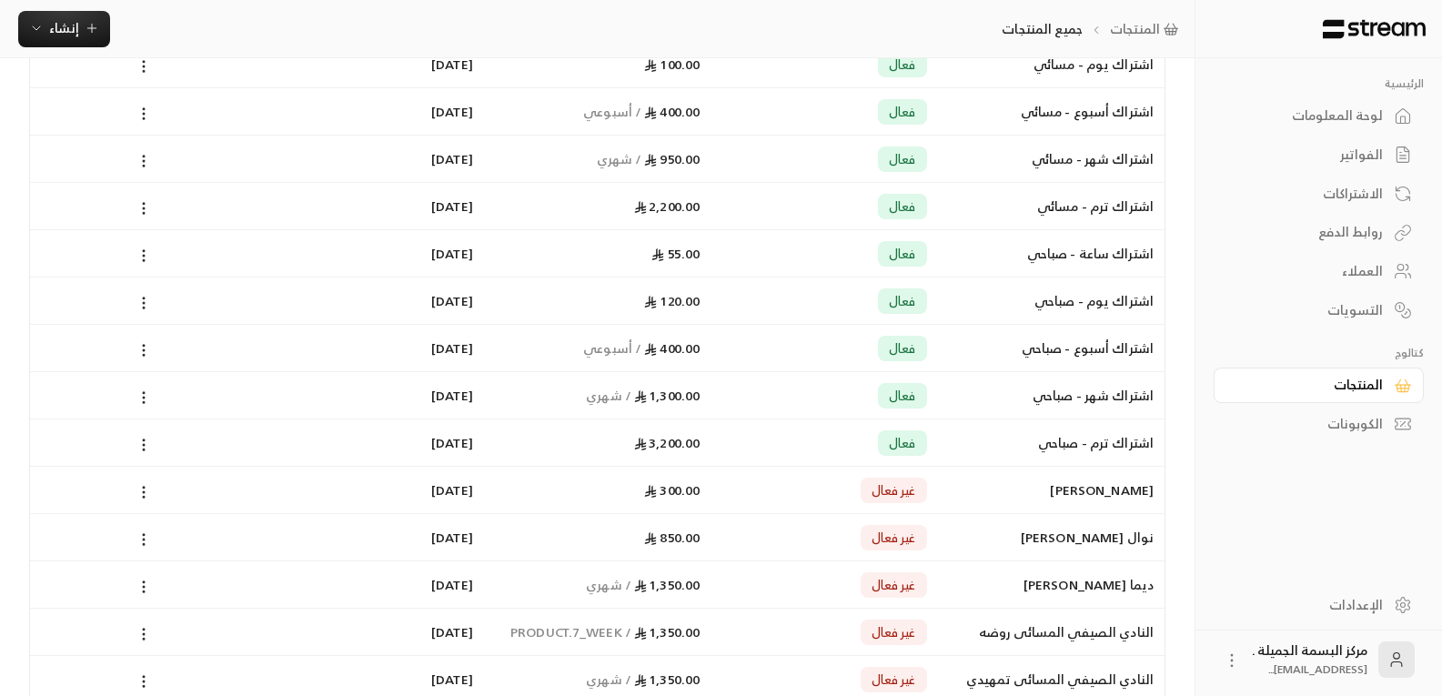
scroll to position [637, 0]
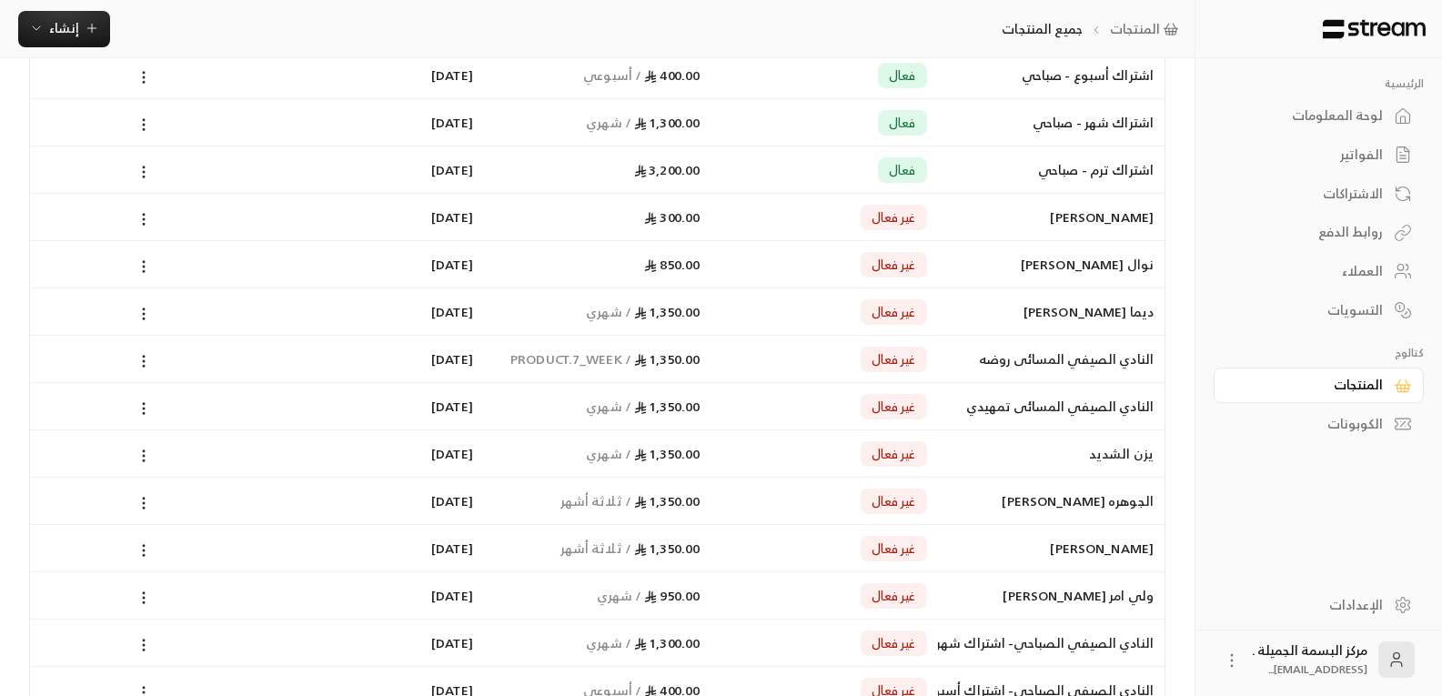
click at [1101, 450] on div "يزن الشديد" at bounding box center [1051, 453] width 205 height 46
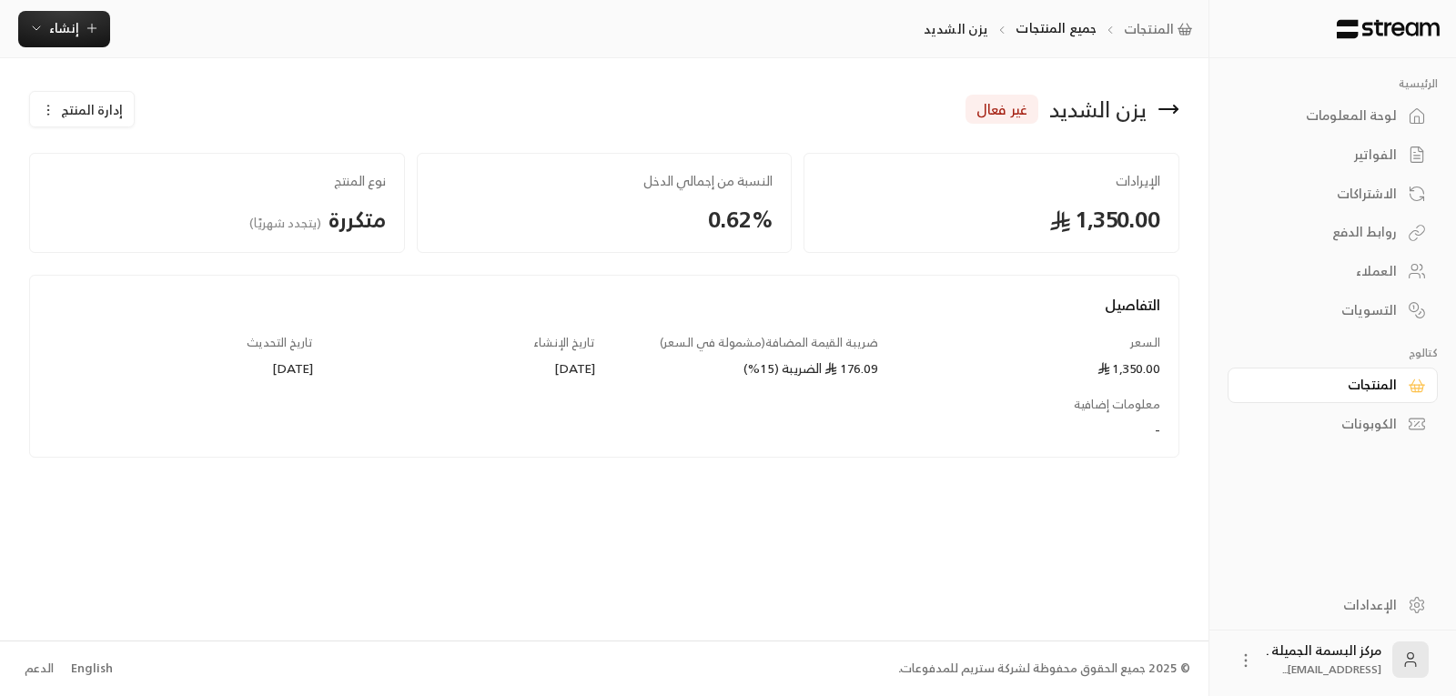
click at [1174, 104] on icon at bounding box center [1169, 109] width 22 height 22
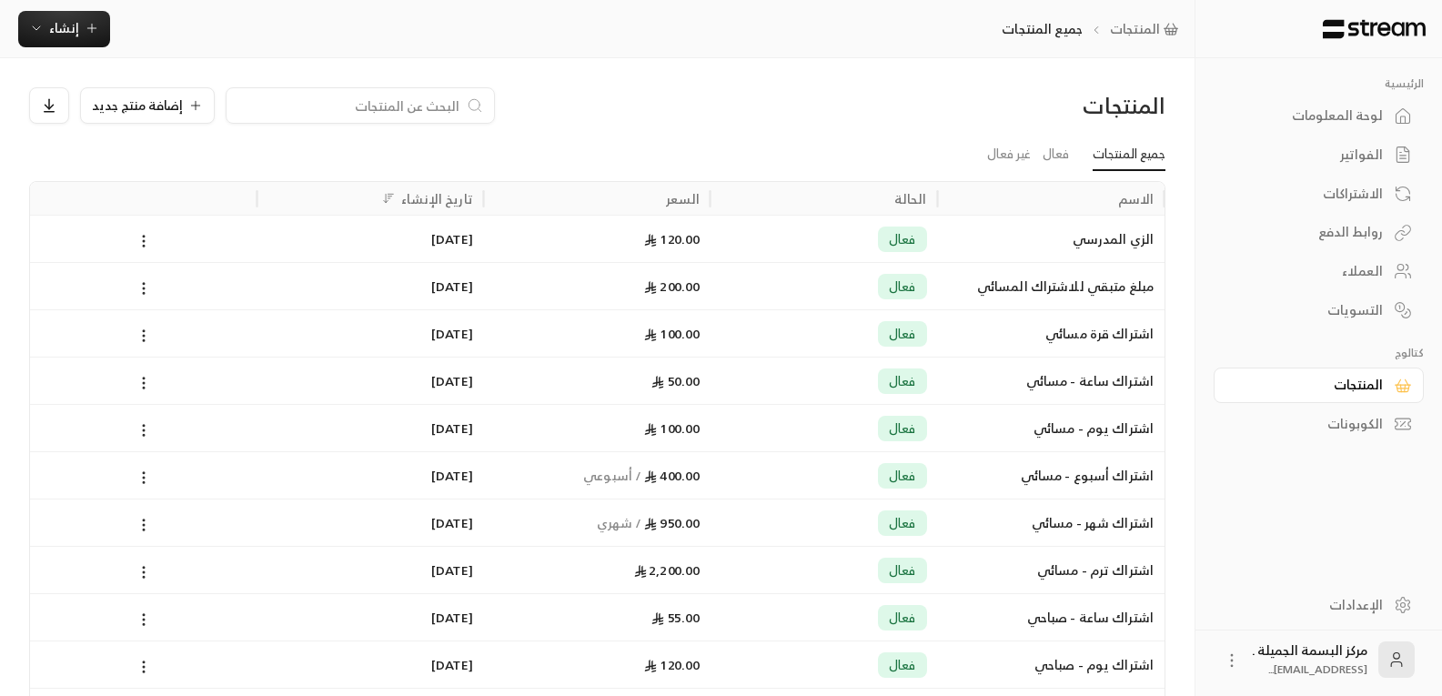
click at [1347, 270] on div "العملاء" at bounding box center [1310, 271] width 147 height 18
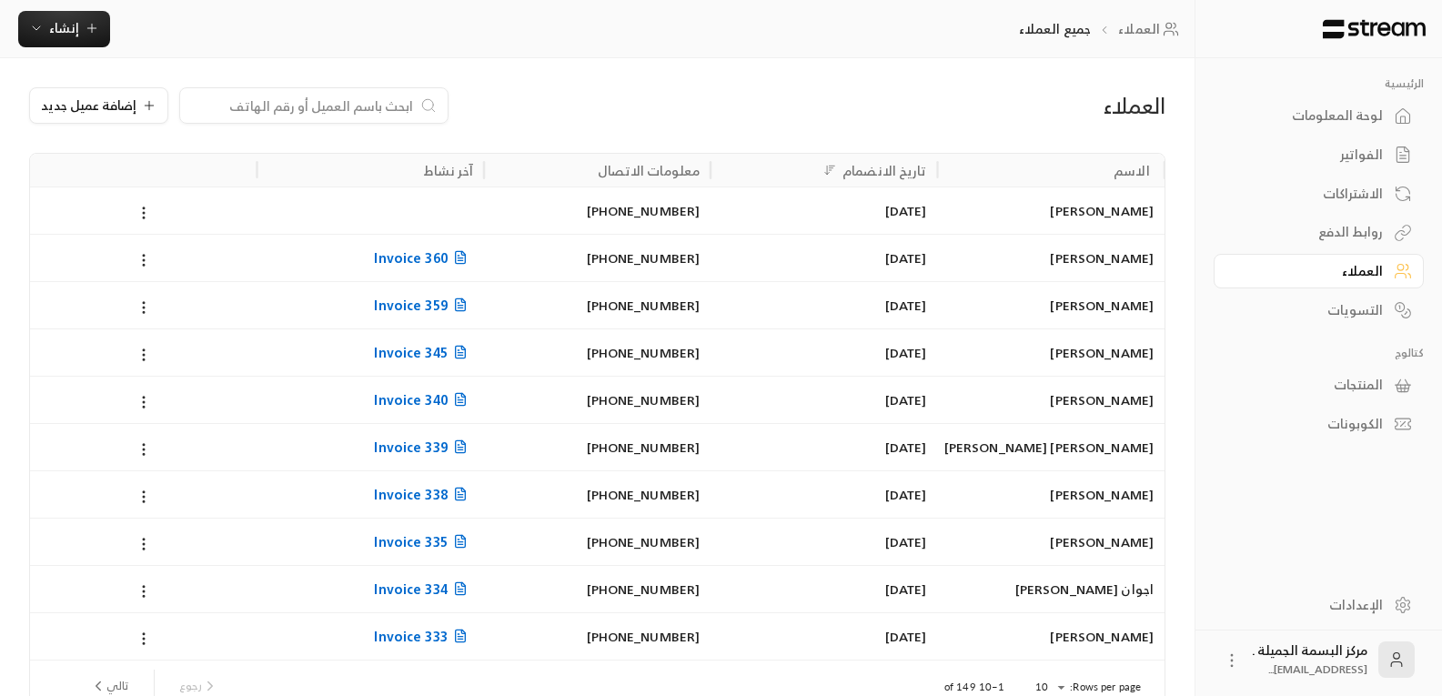
click at [298, 96] on input at bounding box center [302, 106] width 222 height 20
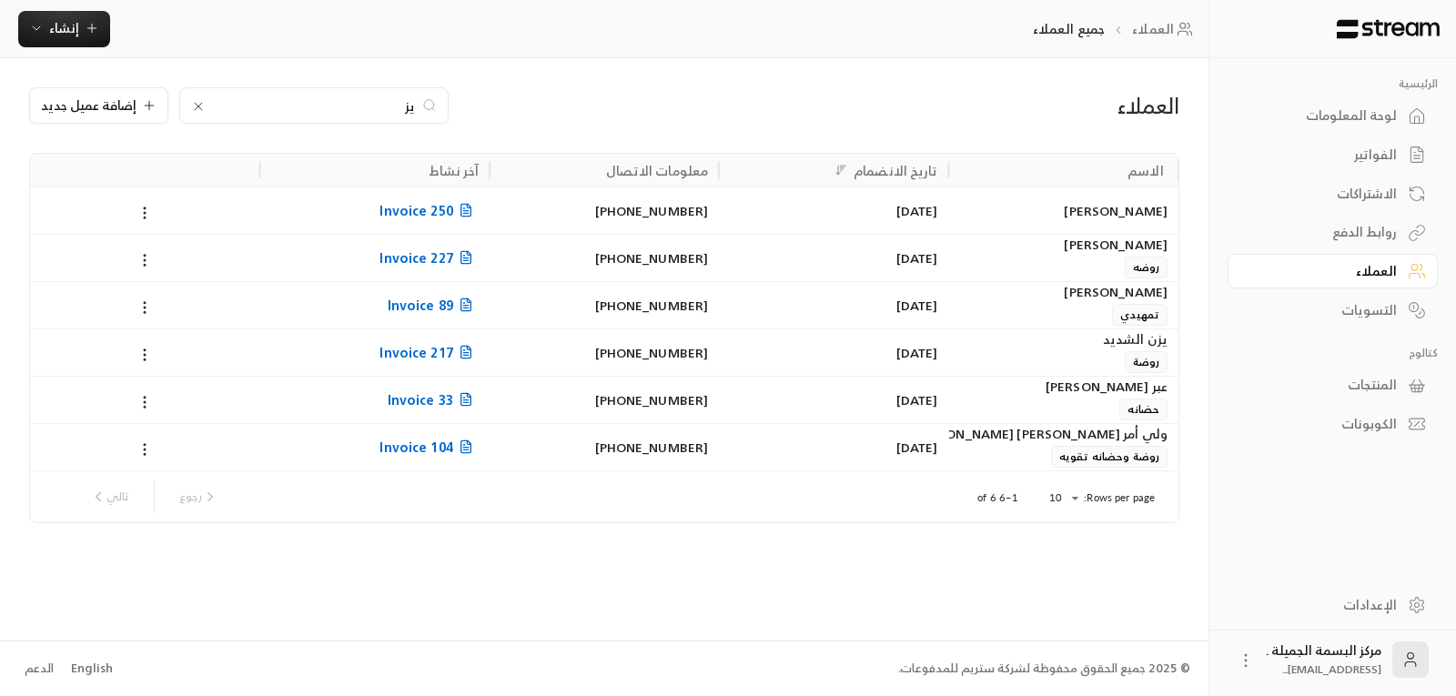
type input "يز"
click at [1076, 351] on div "يزن الشديد روضة" at bounding box center [1063, 351] width 207 height 44
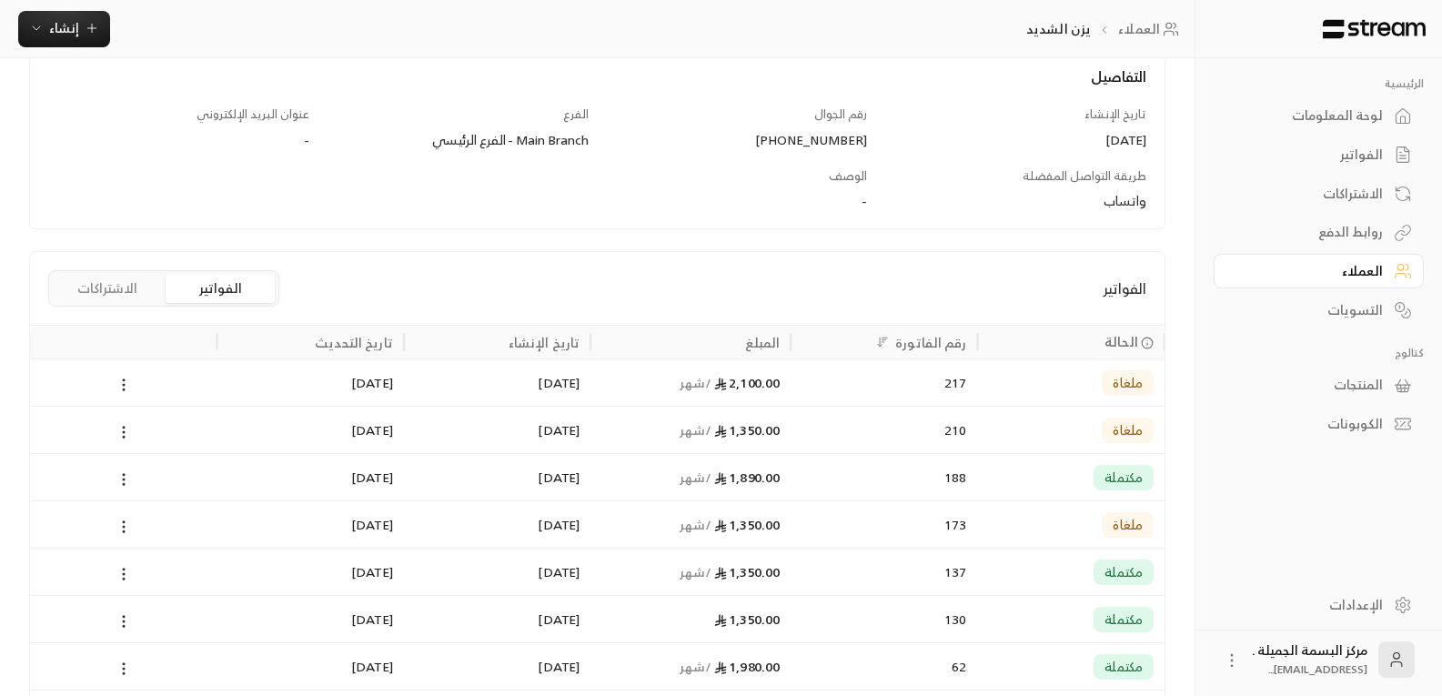
scroll to position [334, 0]
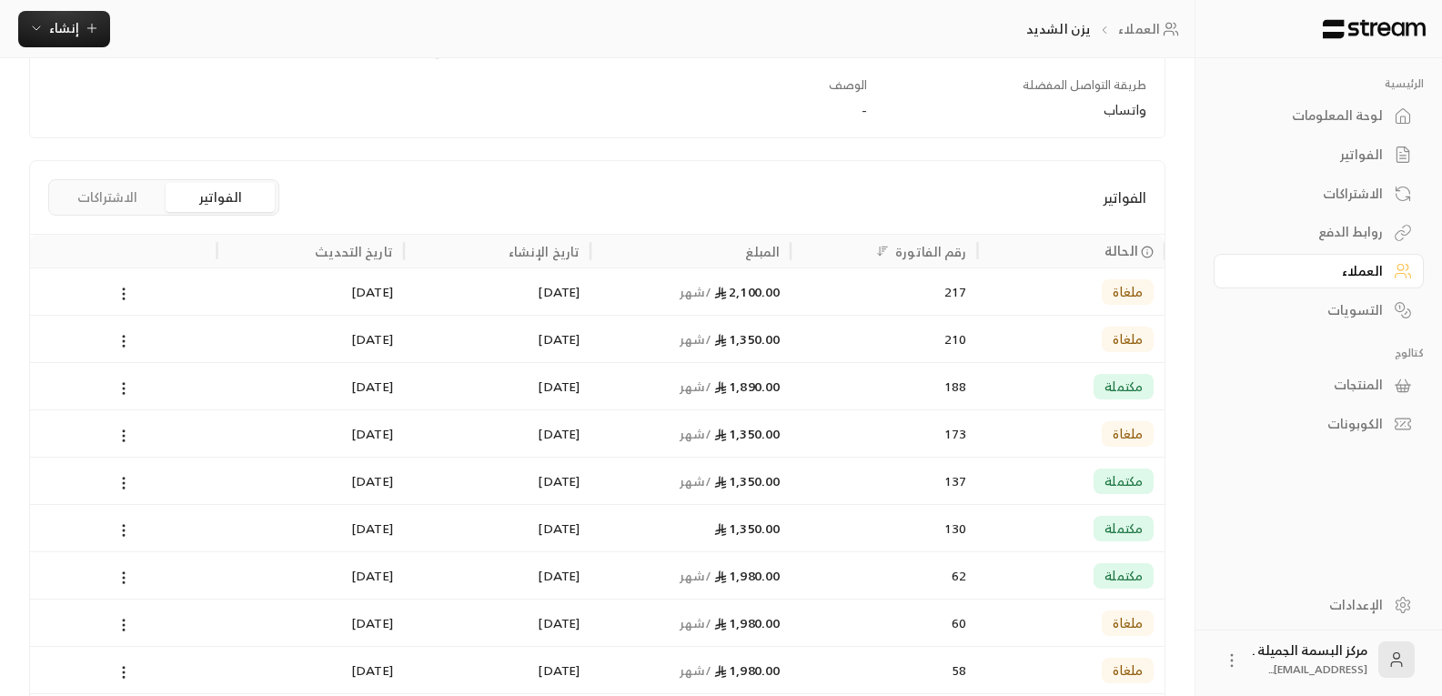
click at [681, 281] on div "2,100.00 / شهر" at bounding box center [691, 291] width 178 height 46
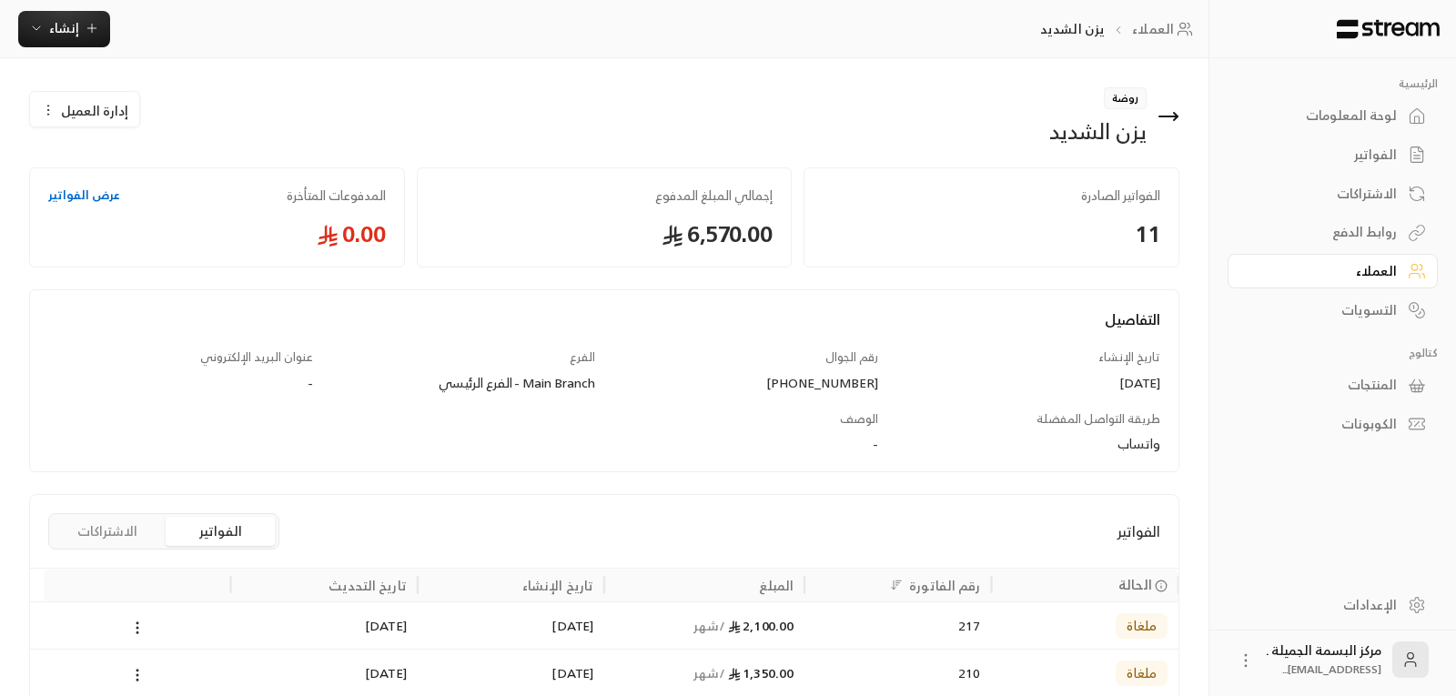
click at [681, 281] on div "روضة يزن الشديد إدارة العميل الفواتير الصادرة 11 إجمالي المبلغ المدفوع 6,570.00…" at bounding box center [604, 607] width 1209 height 1098
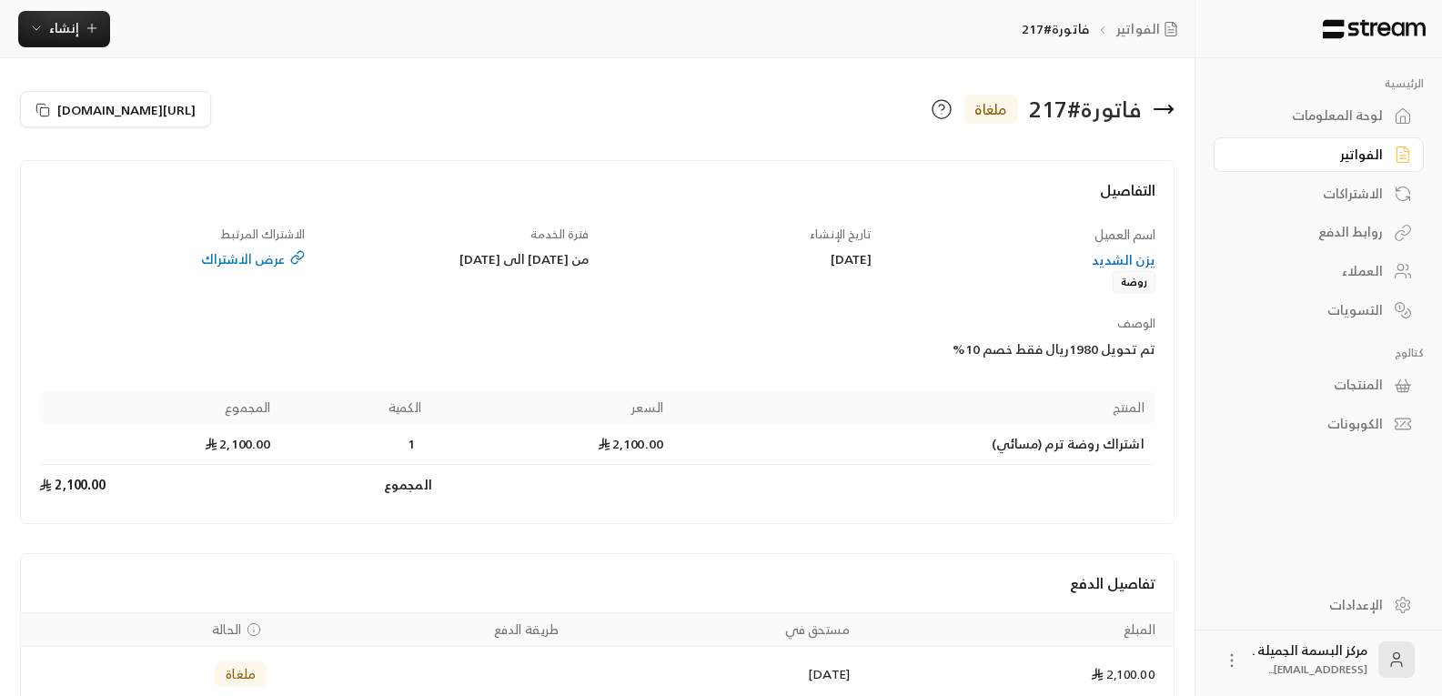
click at [1164, 112] on icon at bounding box center [1164, 109] width 22 height 22
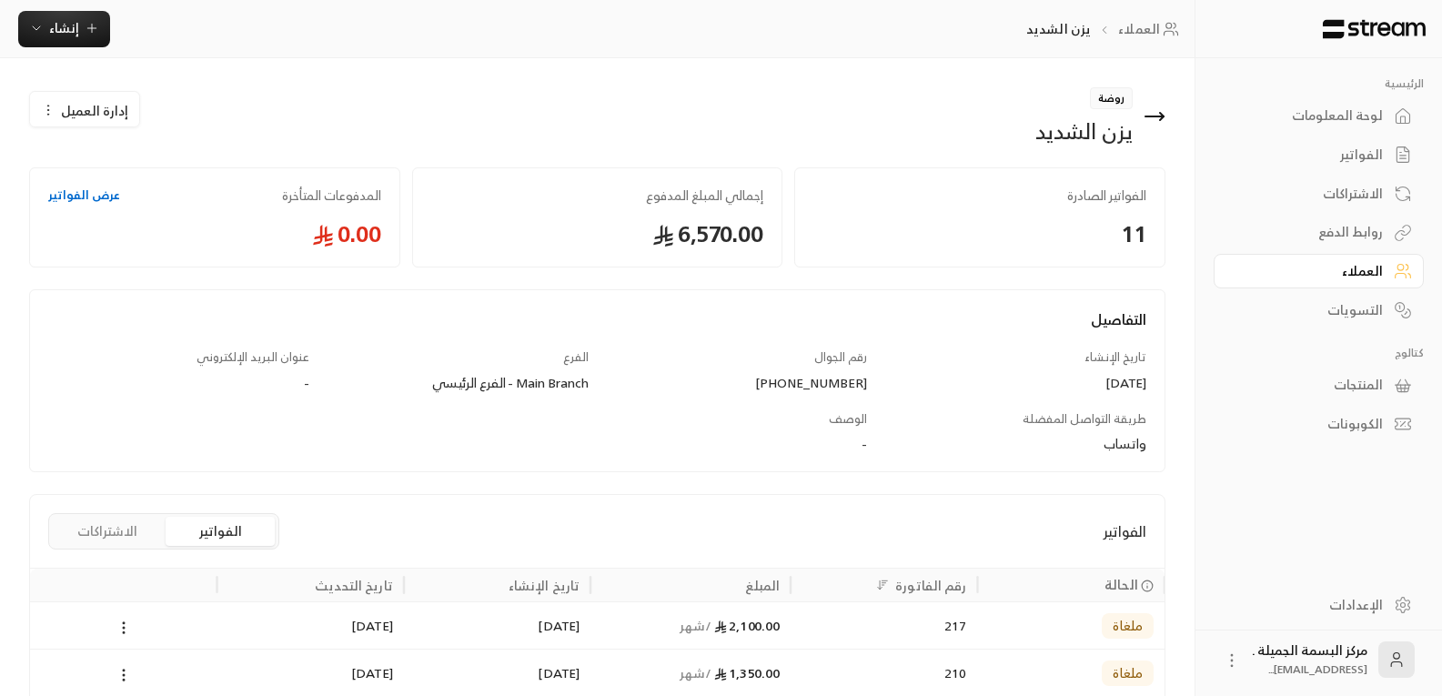
click at [1158, 116] on icon at bounding box center [1155, 116] width 18 height 0
